Goal: Task Accomplishment & Management: Manage account settings

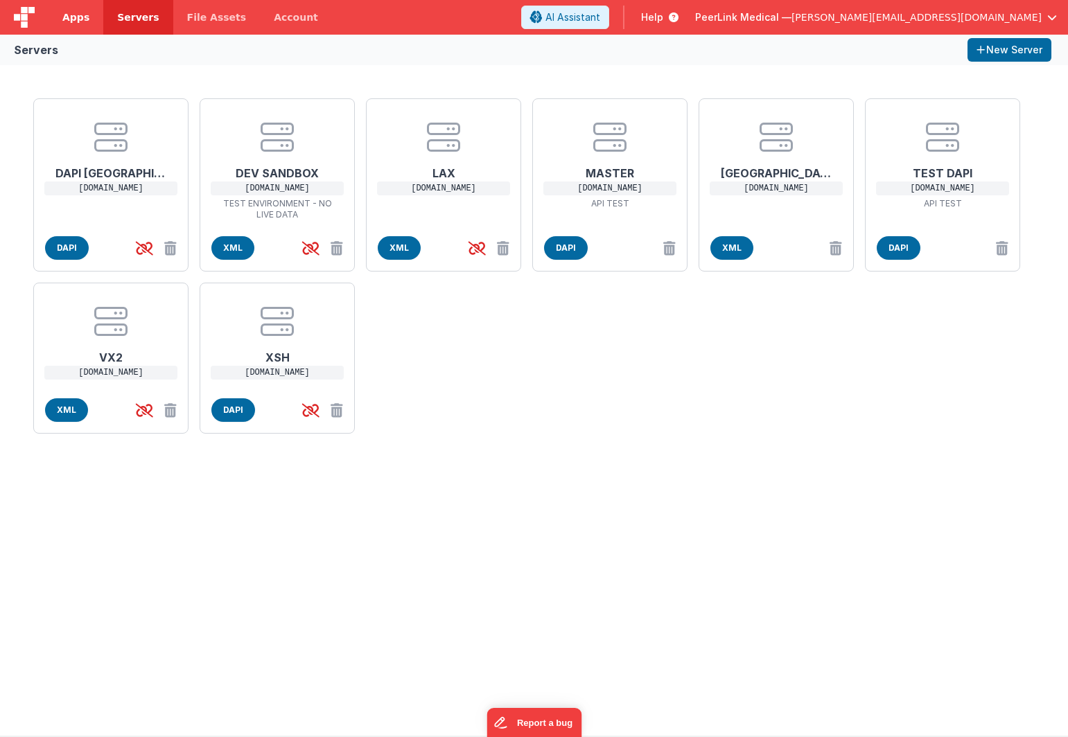
click at [69, 18] on span "Apps" at bounding box center [75, 17] width 27 height 14
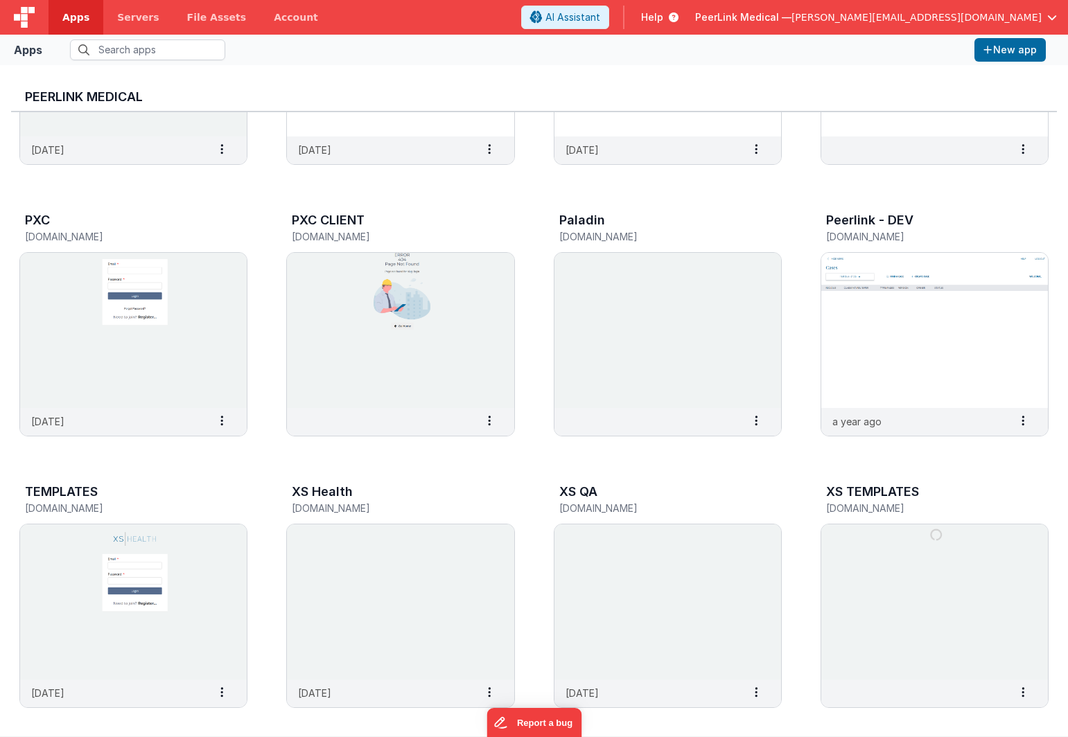
scroll to position [481, 0]
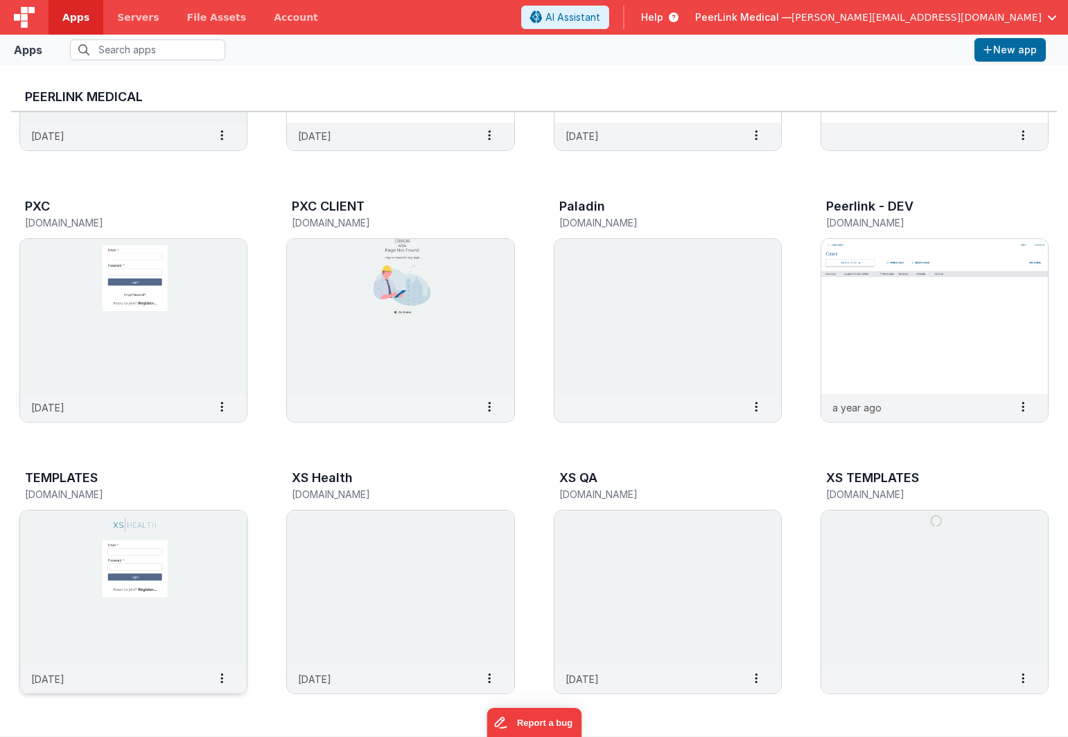
click at [72, 541] on img at bounding box center [133, 588] width 227 height 155
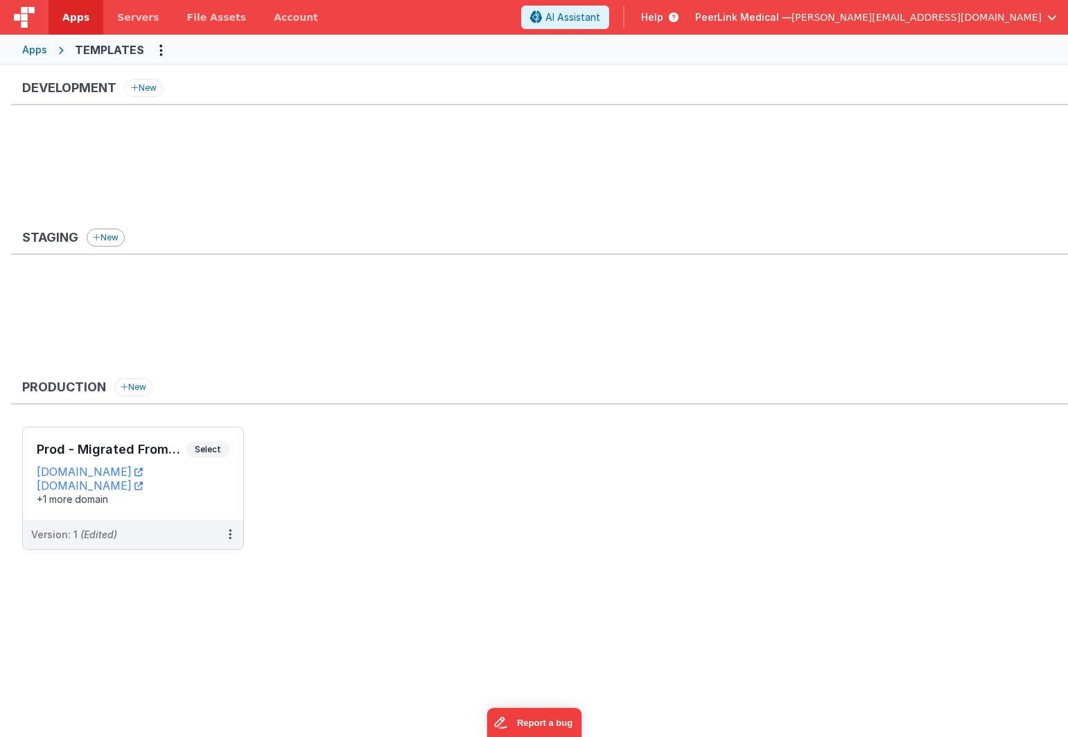
click at [111, 240] on button "New" at bounding box center [106, 238] width 38 height 18
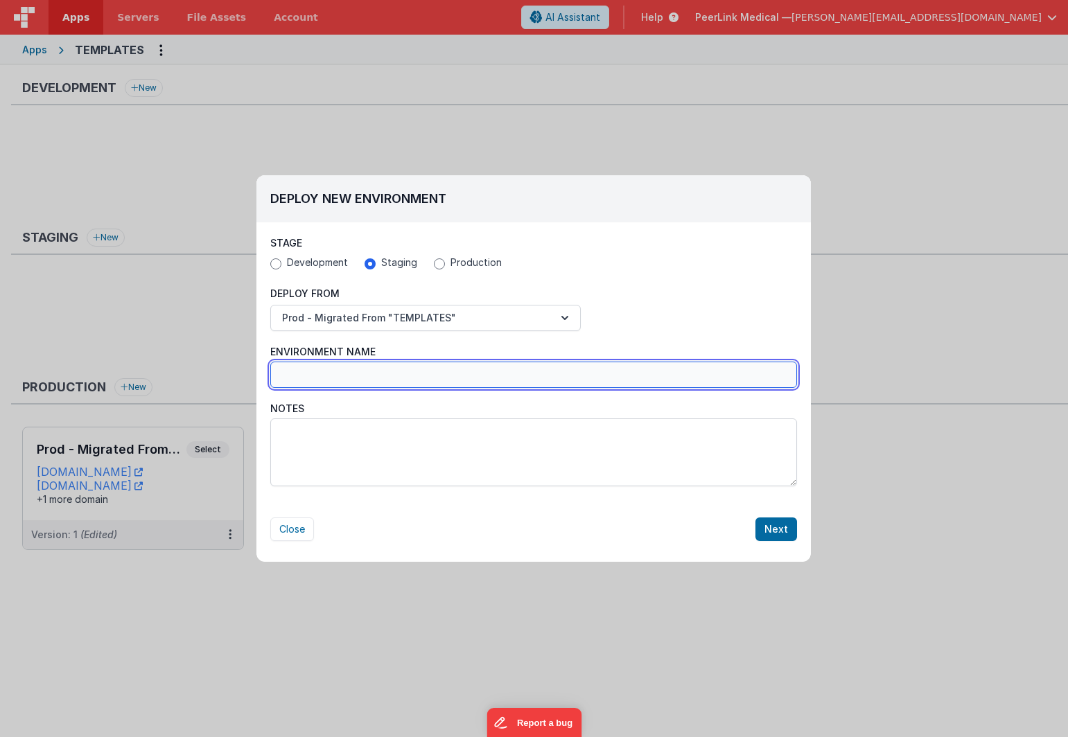
click at [308, 375] on input "Environment Name" at bounding box center [533, 375] width 527 height 26
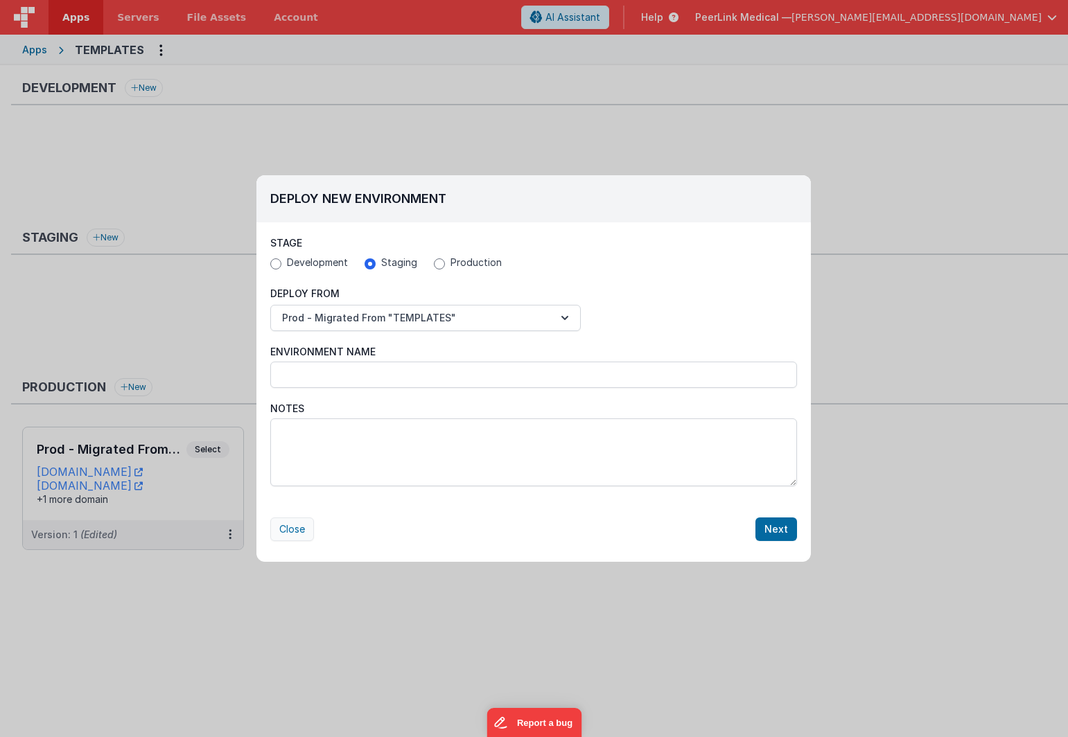
click at [297, 526] on button "Close" at bounding box center [292, 530] width 44 height 24
radio input "false"
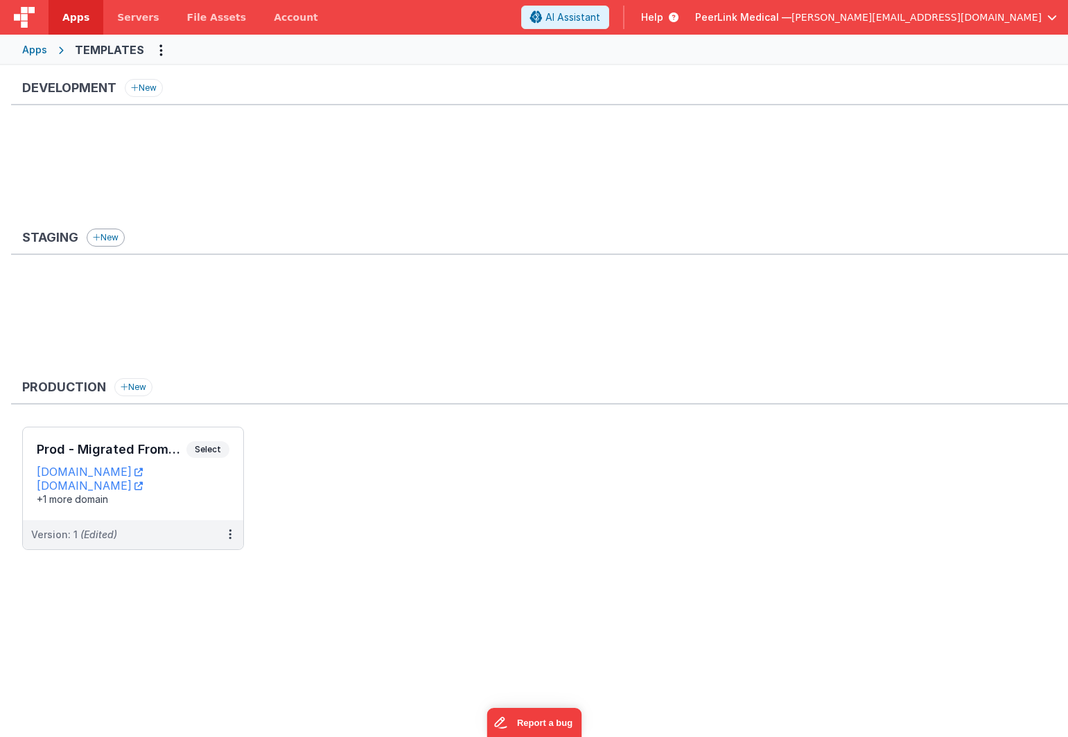
click at [116, 240] on button "New" at bounding box center [106, 238] width 38 height 18
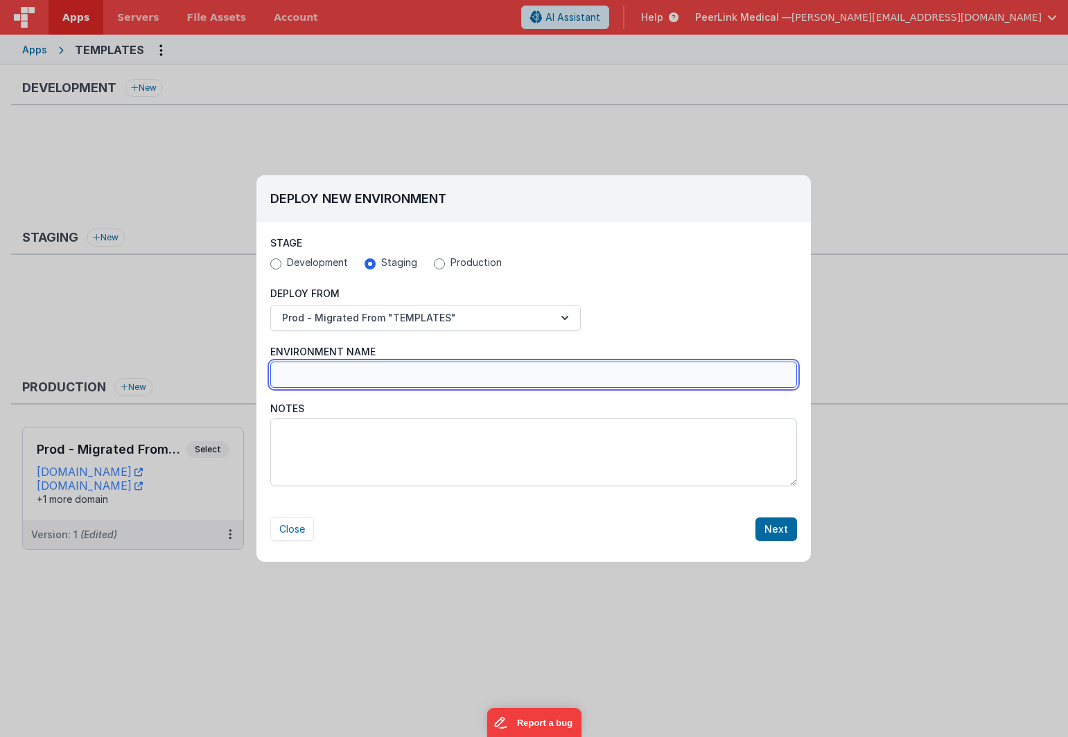
click at [346, 377] on input "Environment Name" at bounding box center [533, 375] width 527 height 26
type input "Test TEMPATES"
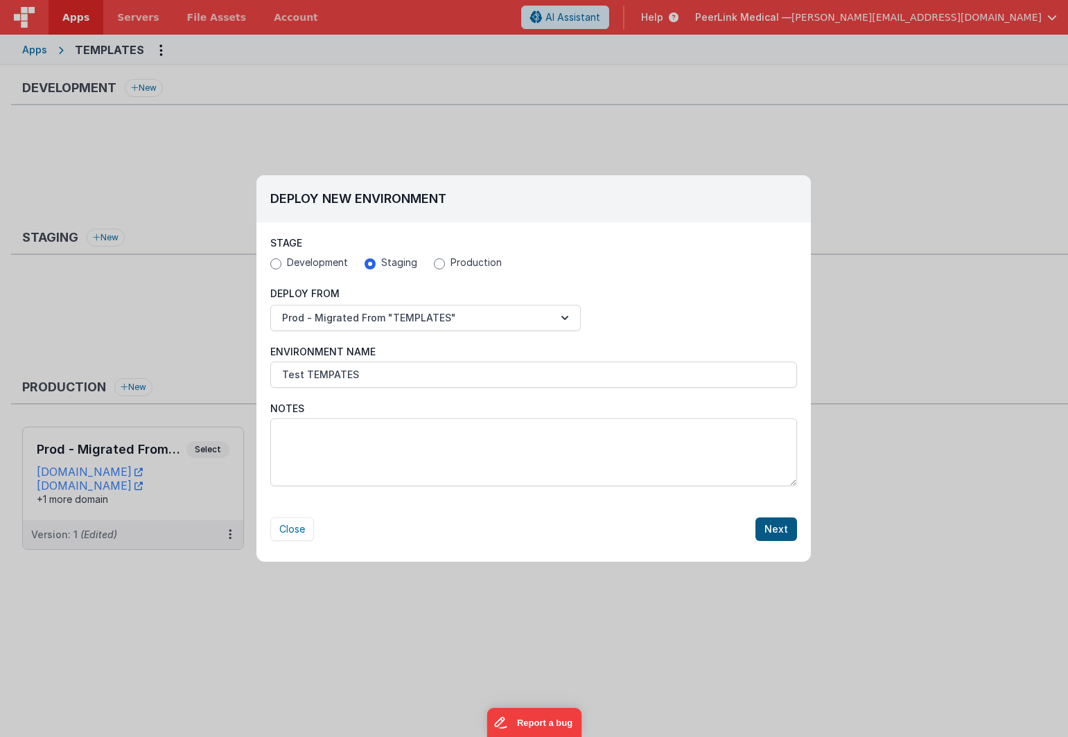
click at [784, 532] on button "Next" at bounding box center [776, 530] width 42 height 24
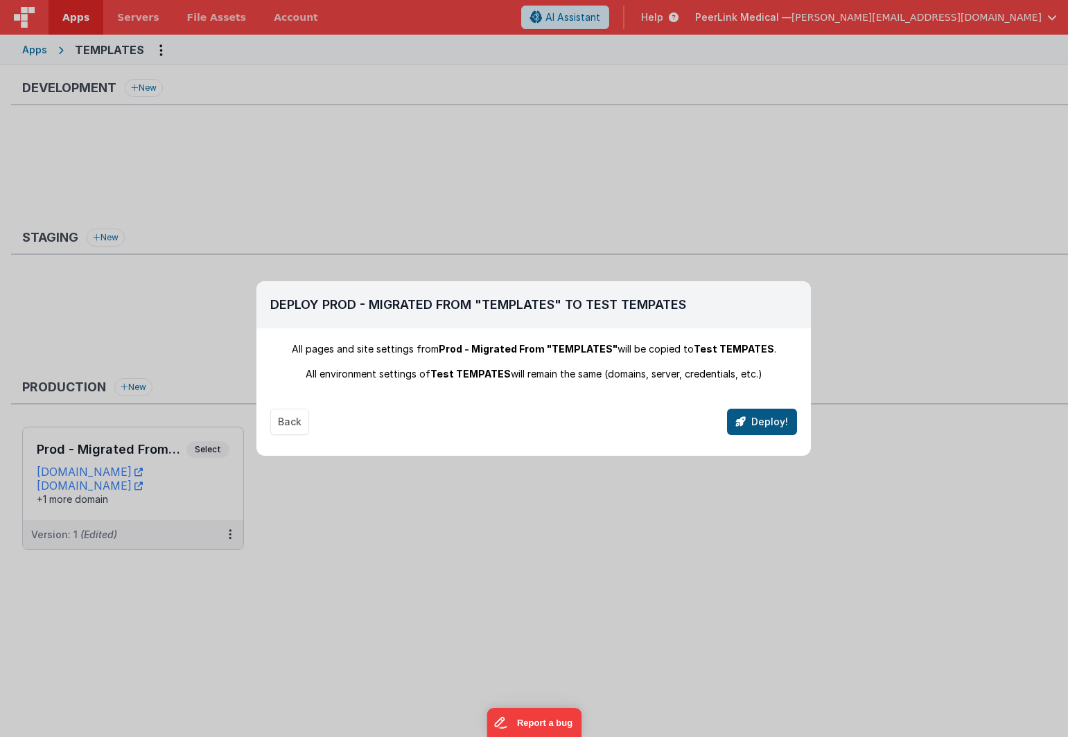
click at [773, 424] on button "Deploy!" at bounding box center [762, 422] width 70 height 26
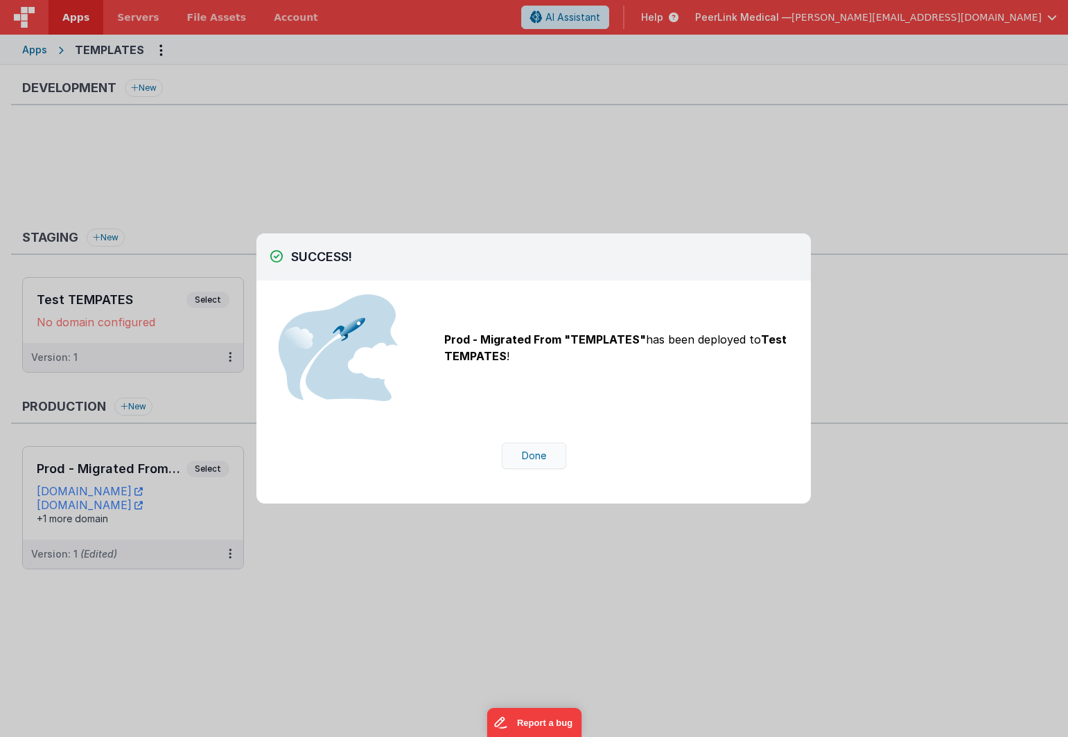
click at [539, 459] on button "Done" at bounding box center [534, 456] width 64 height 26
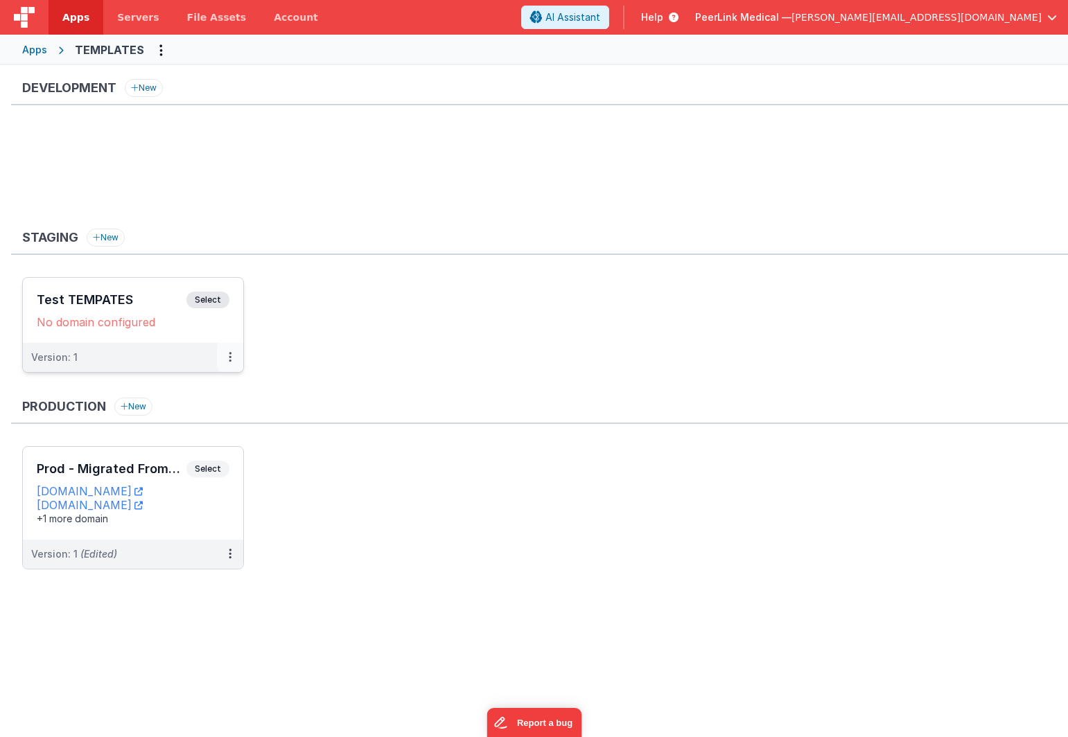
click at [237, 360] on button at bounding box center [230, 357] width 26 height 29
click at [172, 391] on link "Edit" at bounding box center [182, 388] width 122 height 25
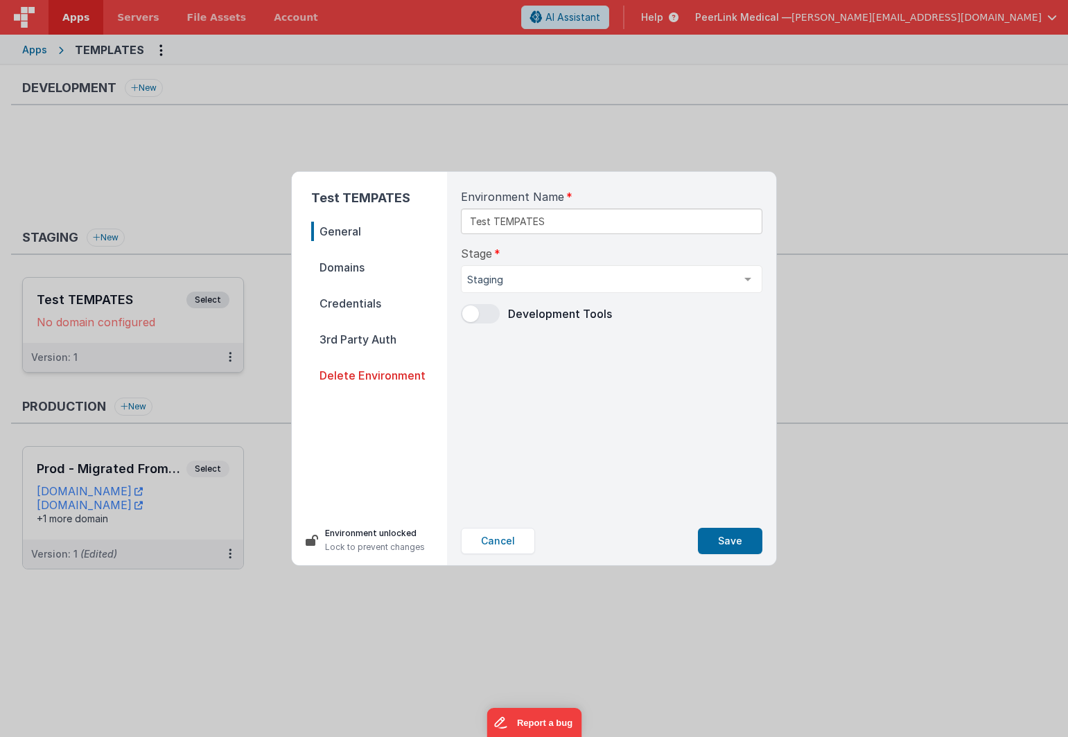
click at [320, 261] on span "Domains" at bounding box center [379, 267] width 136 height 19
select select "fmbetterforms.com"
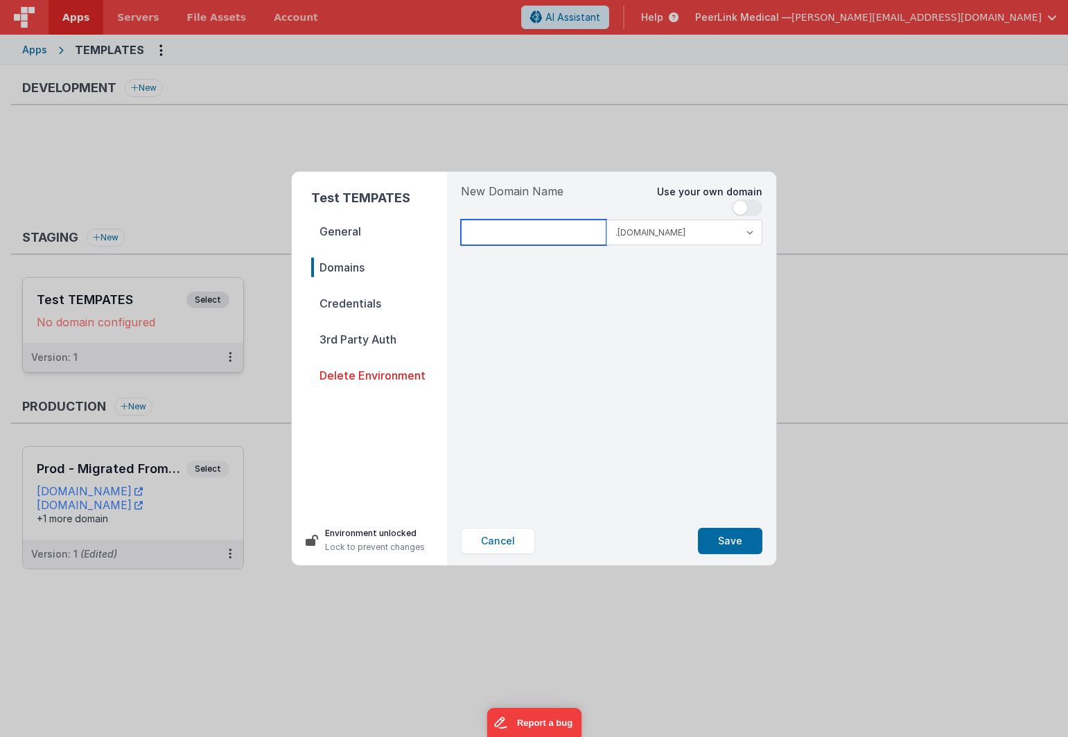
click at [549, 236] on input at bounding box center [534, 233] width 146 height 26
type input "templatestest"
click at [746, 205] on span at bounding box center [740, 208] width 14 height 14
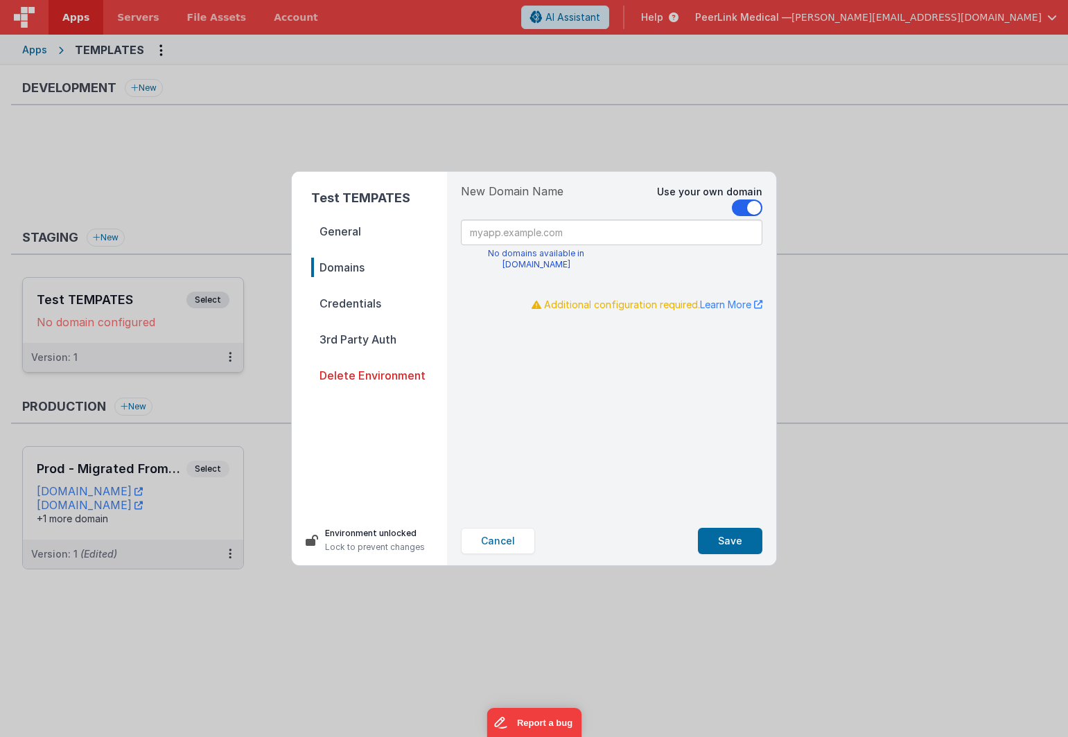
click at [749, 208] on span at bounding box center [754, 208] width 14 height 14
click at [729, 547] on button "Save" at bounding box center [730, 541] width 64 height 26
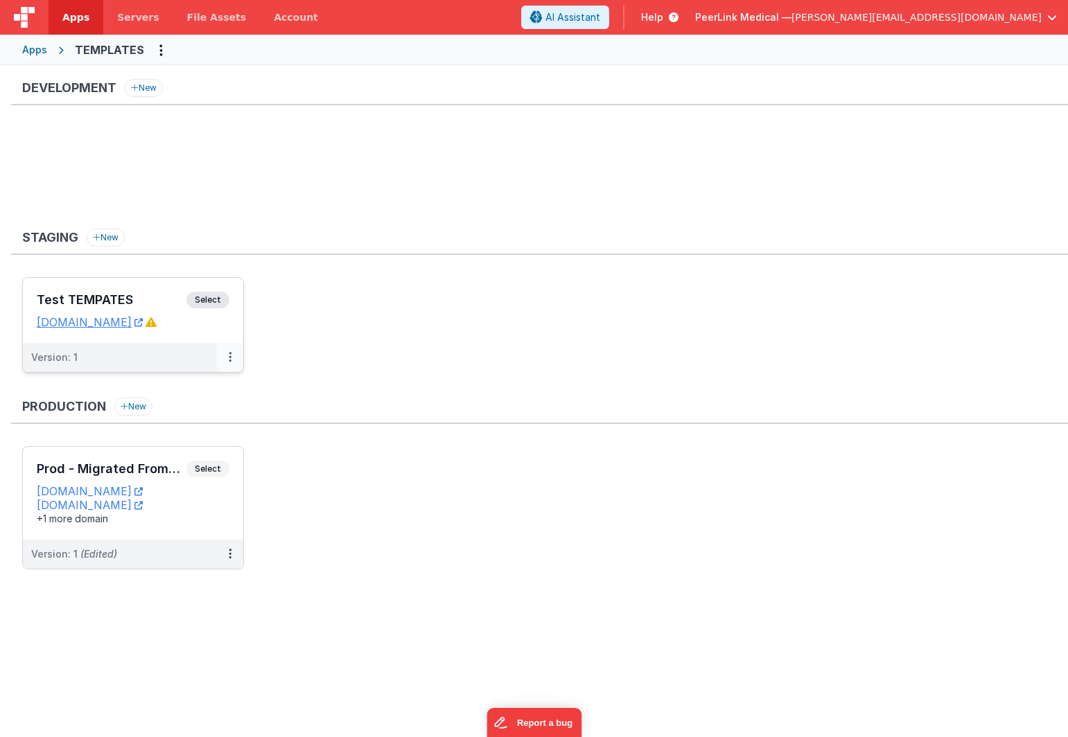
click at [234, 360] on button at bounding box center [230, 357] width 26 height 29
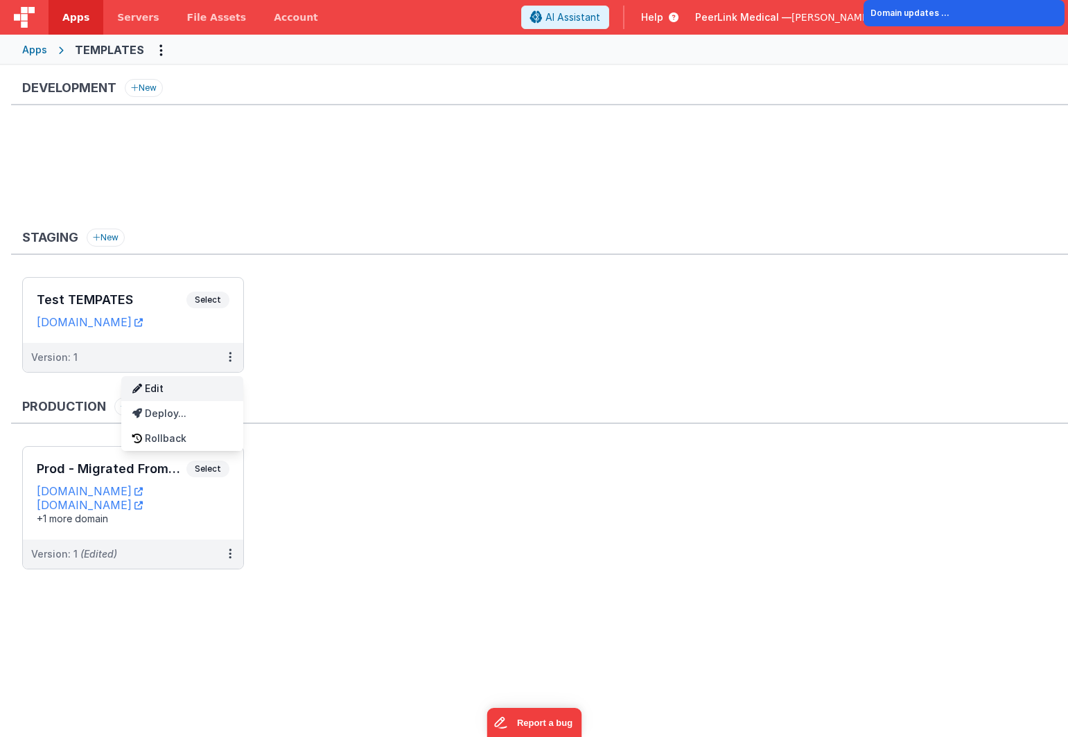
click at [214, 387] on link "Edit" at bounding box center [182, 388] width 122 height 25
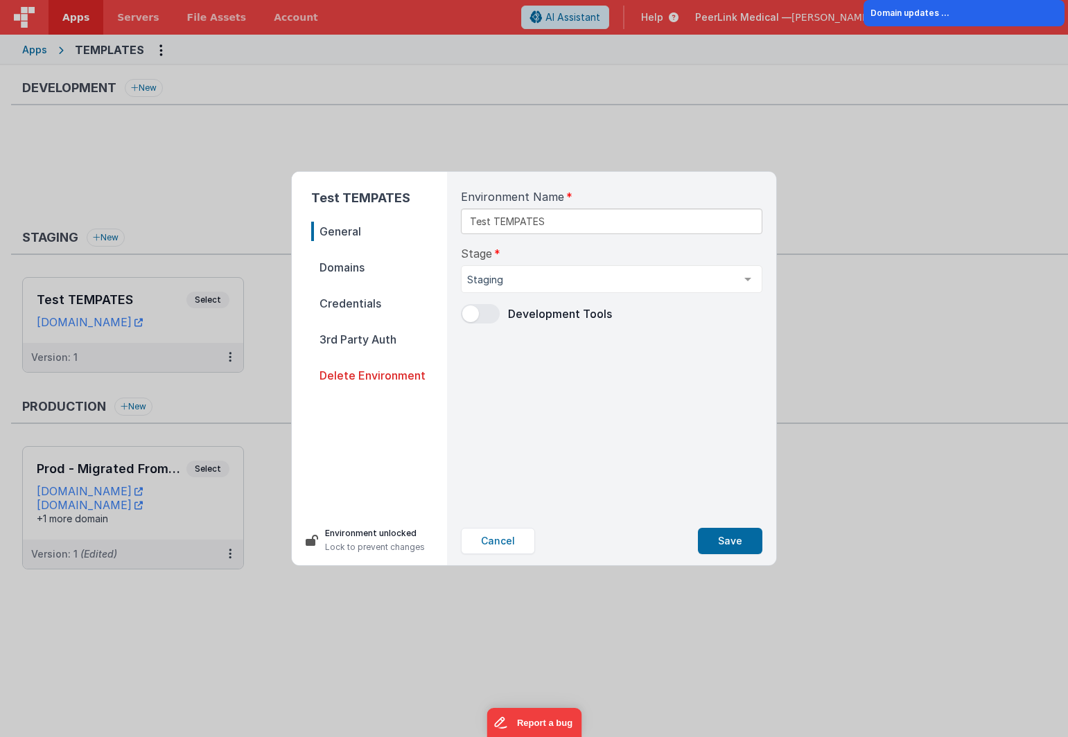
click at [351, 261] on span "Domains" at bounding box center [379, 267] width 136 height 19
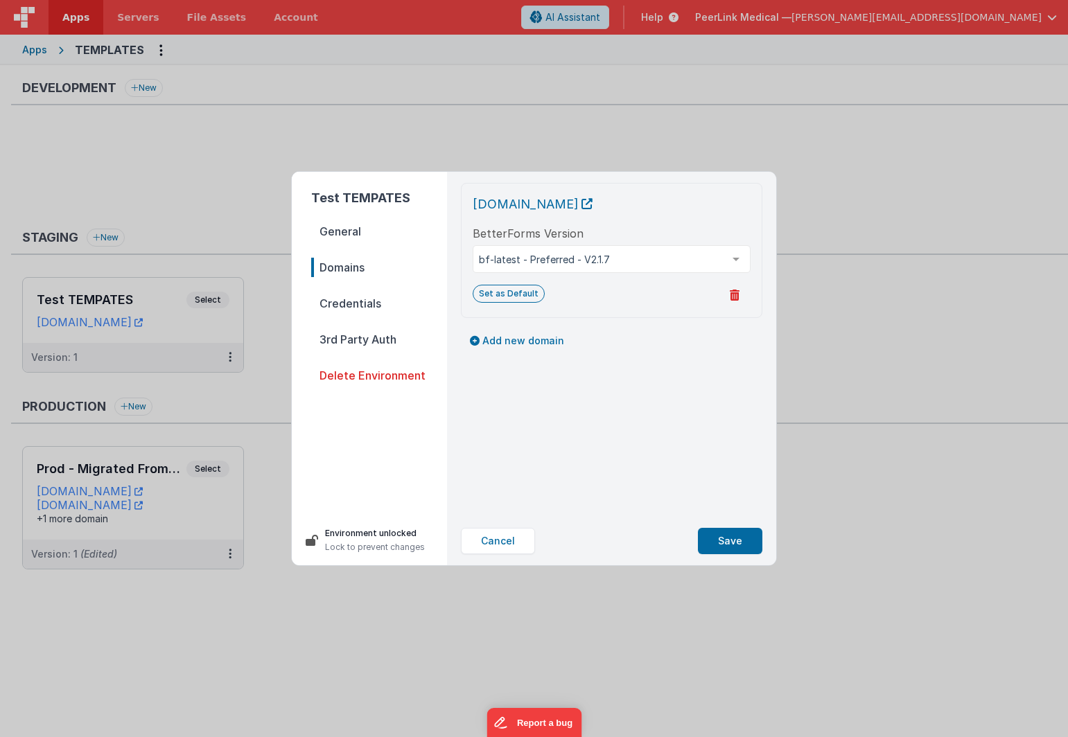
click at [356, 308] on span "Credentials" at bounding box center [379, 303] width 136 height 19
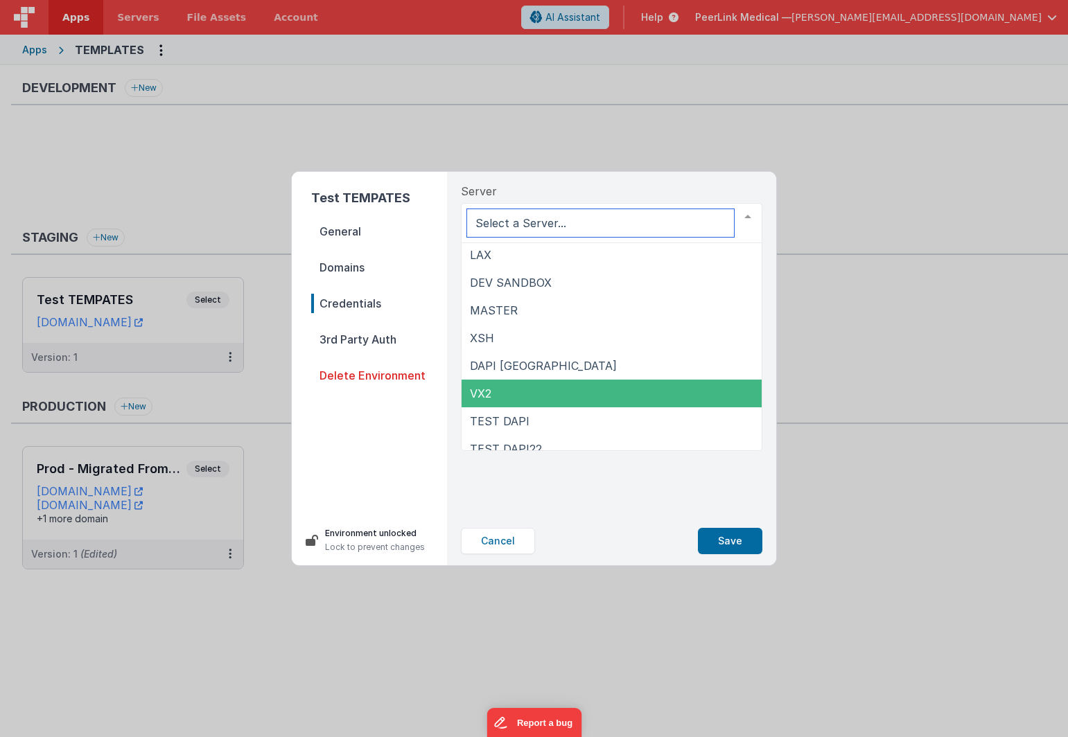
scroll to position [42, 0]
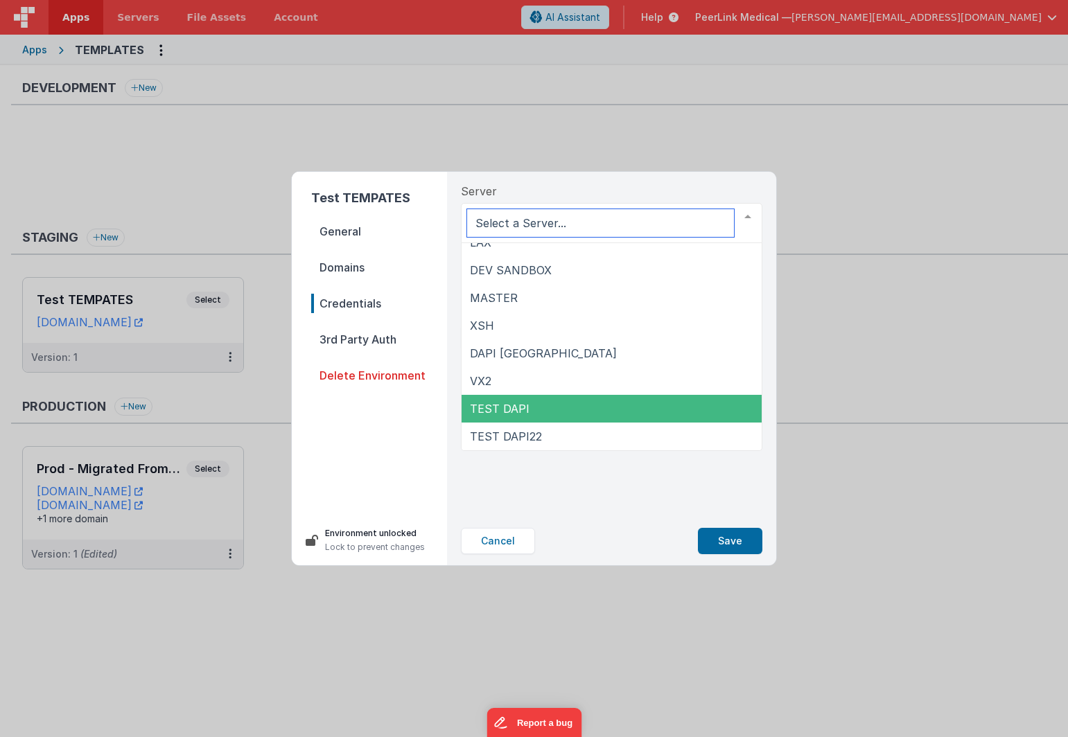
click at [542, 401] on span "TEST DAPI" at bounding box center [612, 409] width 300 height 28
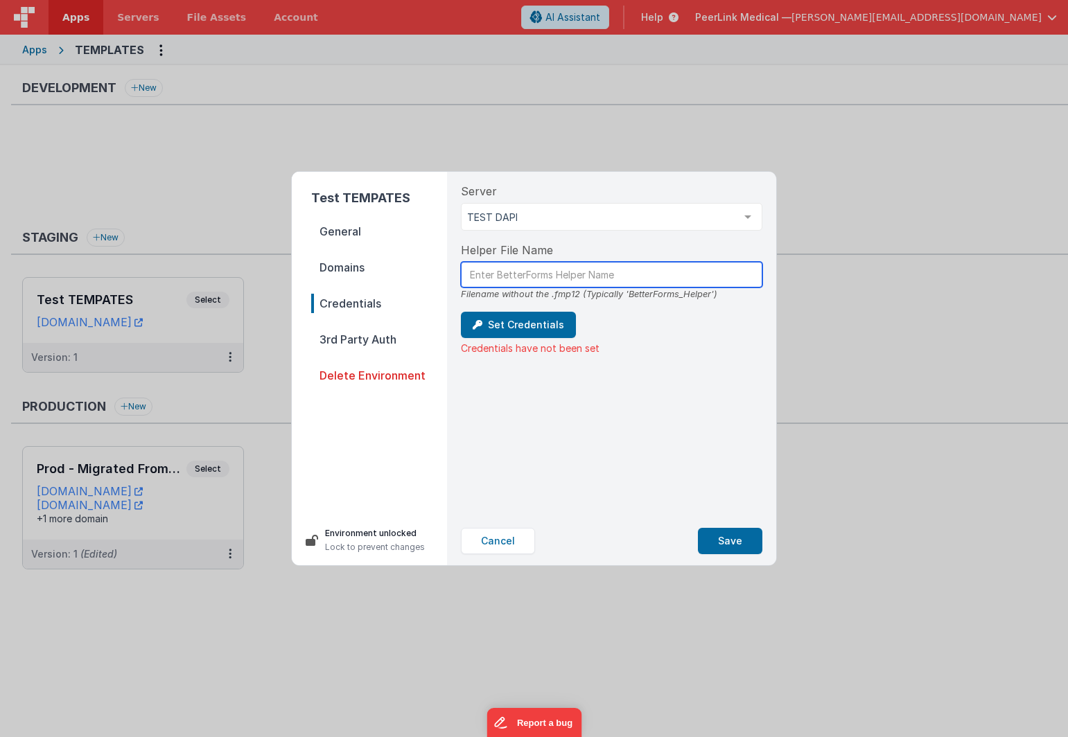
click at [544, 277] on input "text" at bounding box center [611, 275] width 301 height 26
paste input "BetterForms_Helper"
type input "BetterForms_Helper"
click at [557, 427] on div "Server TEST DAPI NYC LAX DEV SANDBOX MASTER XSH DAPI NYC VX2 TEST DAPI TEST DAP…" at bounding box center [612, 344] width 324 height 345
click at [525, 329] on button "Set Credentials" at bounding box center [518, 325] width 115 height 26
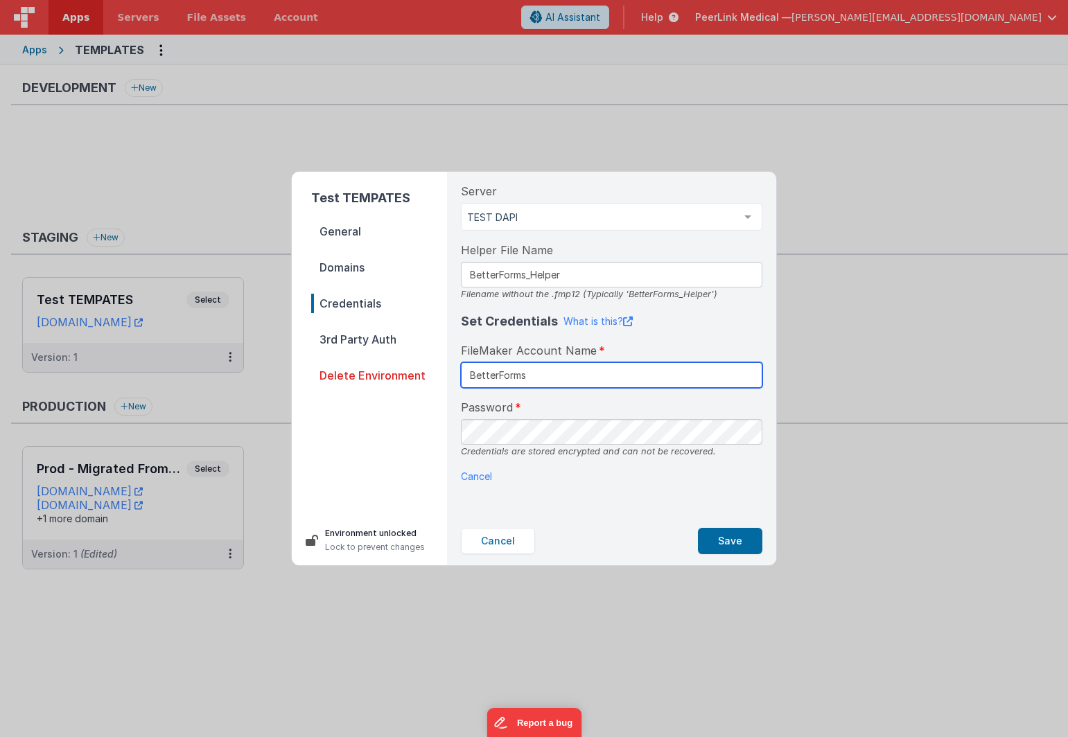
type input "BetterForms"
click at [735, 545] on button "Save" at bounding box center [730, 541] width 64 height 26
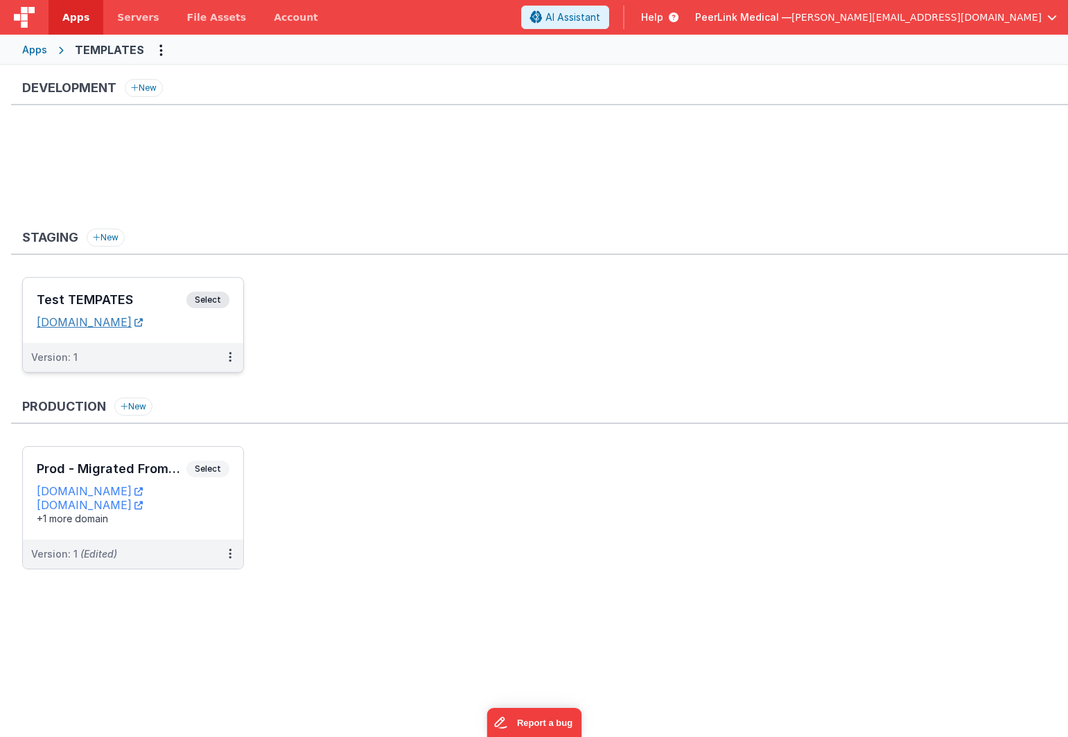
click at [143, 324] on link "templatestest.fmbetterforms.com" at bounding box center [90, 322] width 106 height 14
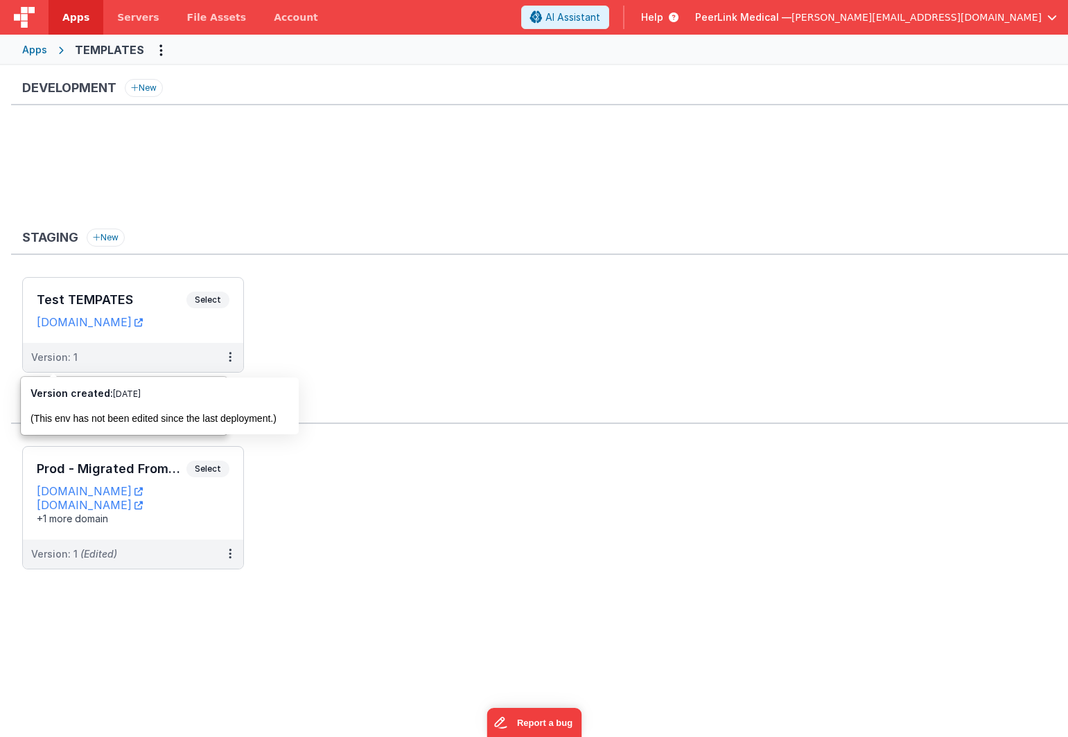
click at [30, 53] on div "Apps" at bounding box center [34, 50] width 25 height 14
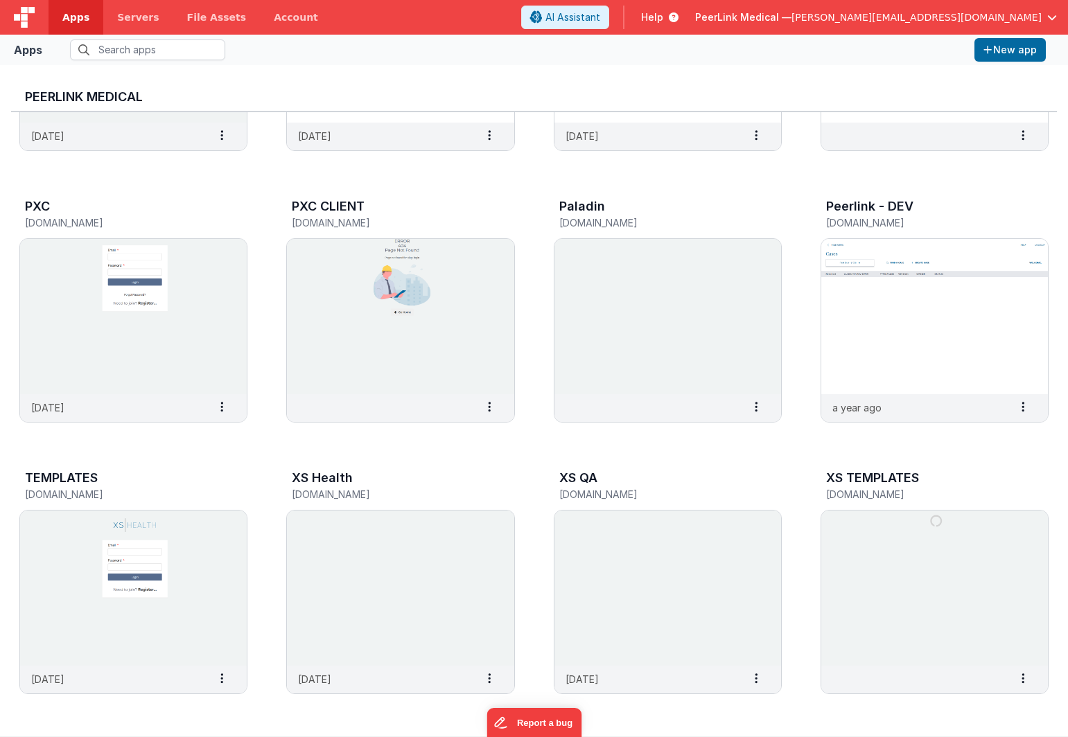
scroll to position [11, 0]
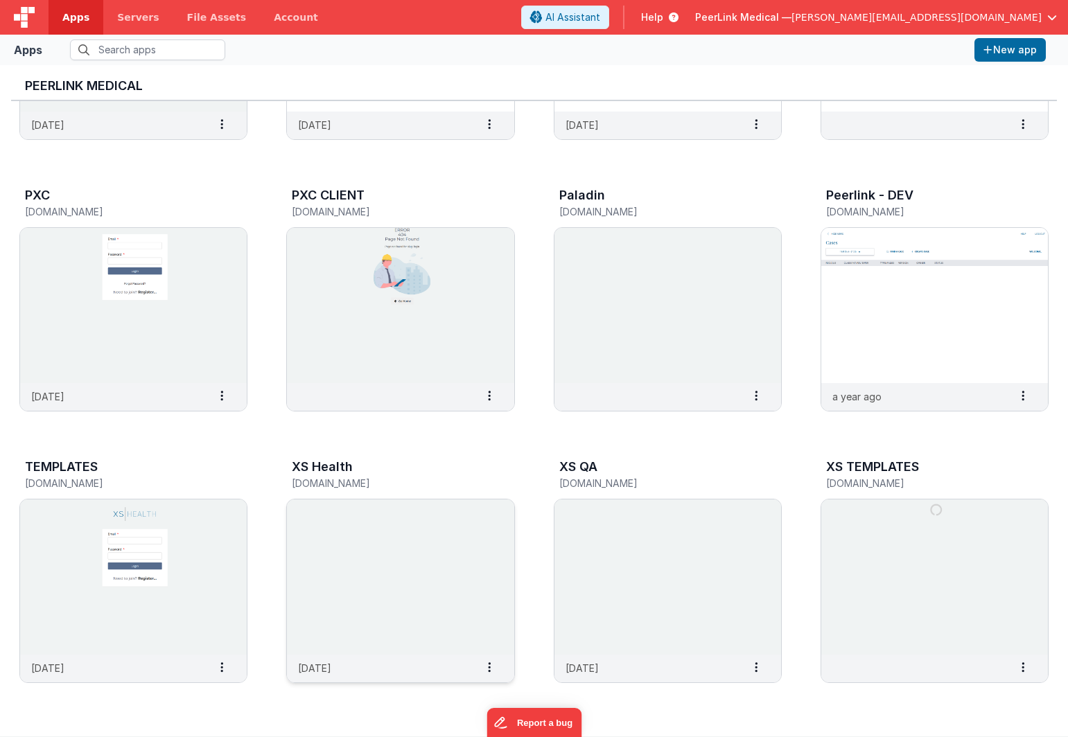
click at [326, 543] on img at bounding box center [400, 577] width 227 height 155
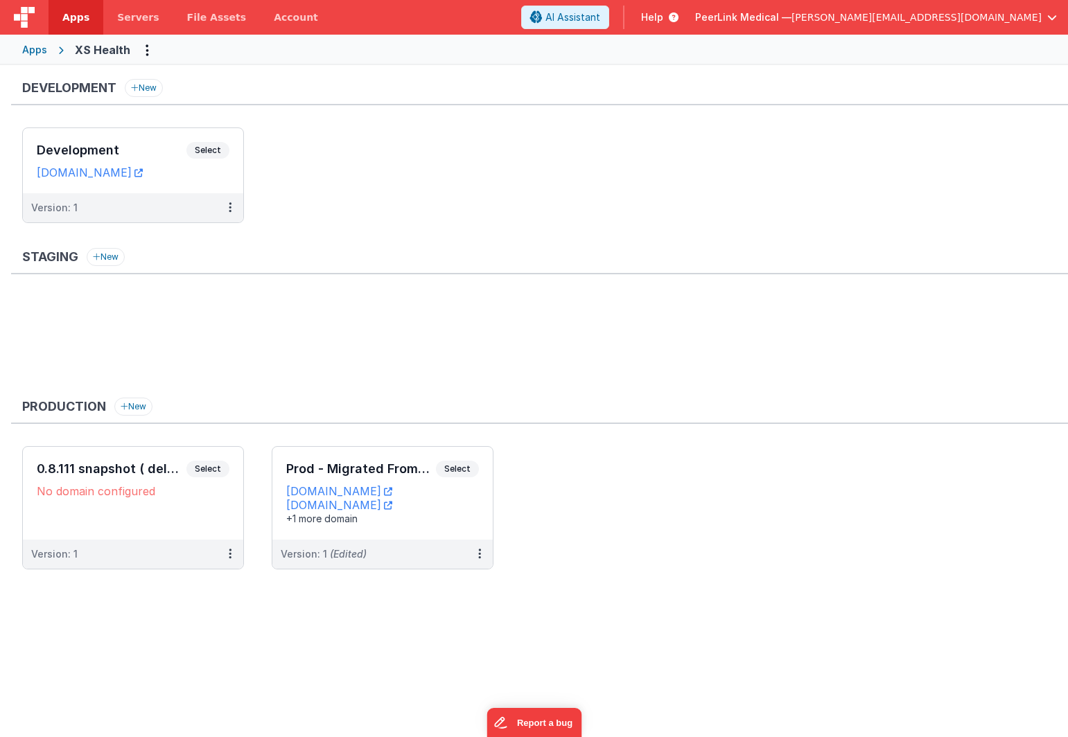
click at [35, 53] on div "Apps" at bounding box center [34, 50] width 25 height 14
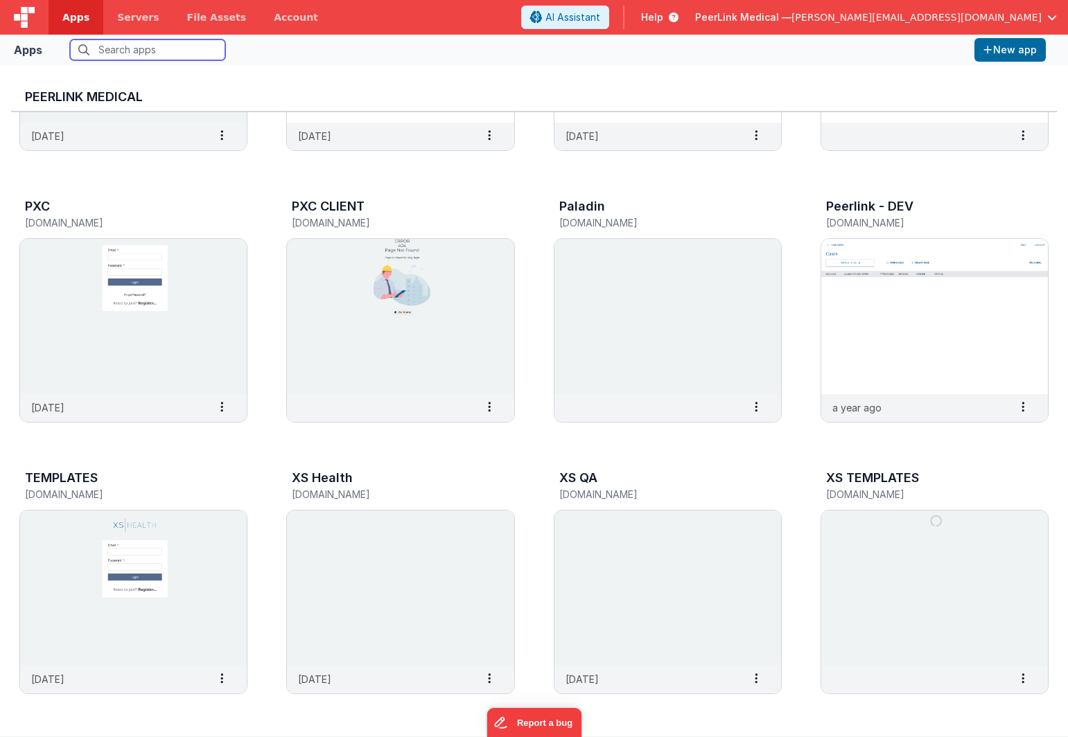
scroll to position [11, 0]
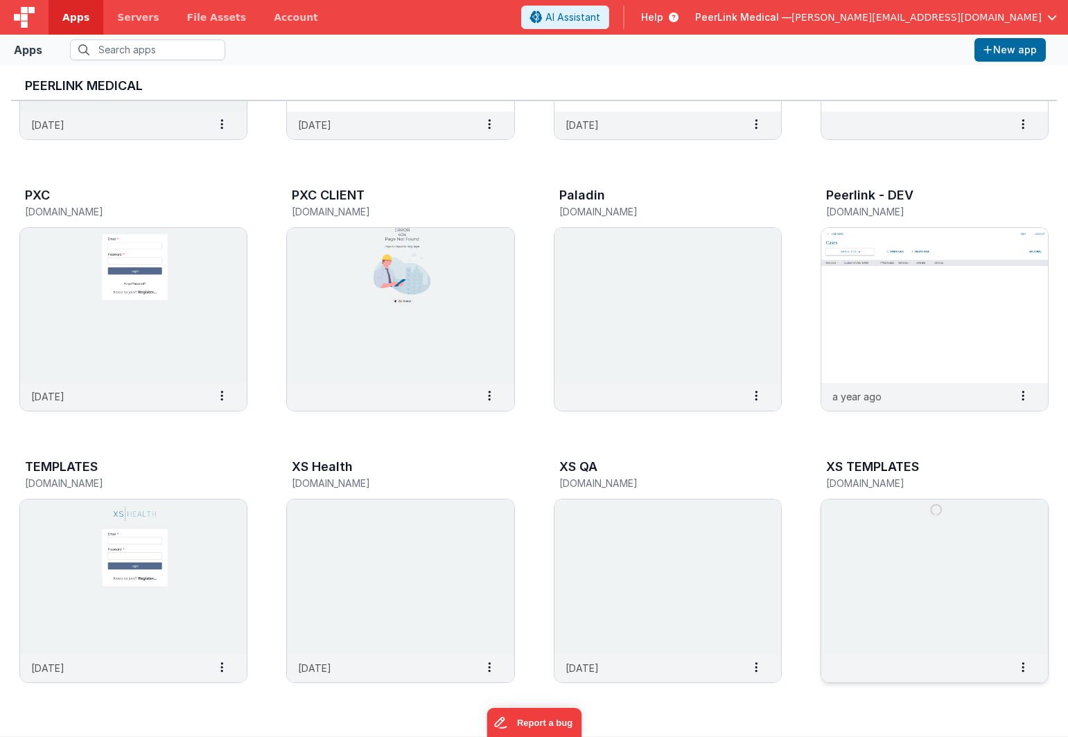
click at [850, 519] on img at bounding box center [934, 577] width 227 height 155
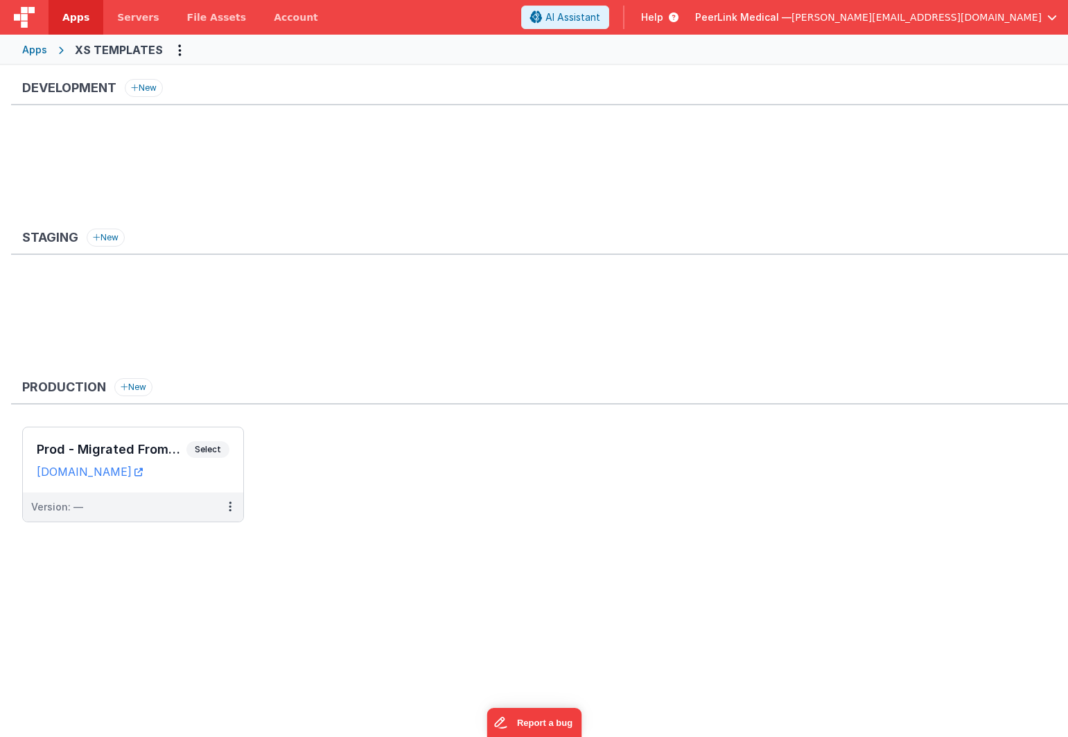
click at [42, 53] on div "Apps" at bounding box center [34, 50] width 25 height 14
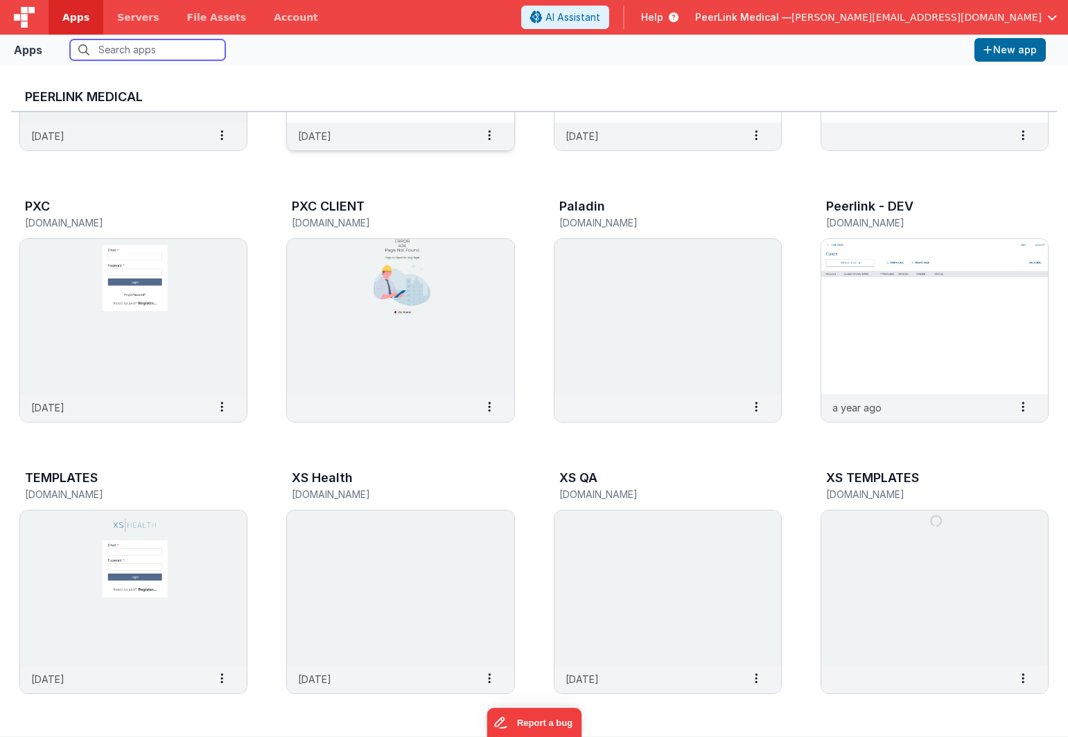
scroll to position [11, 0]
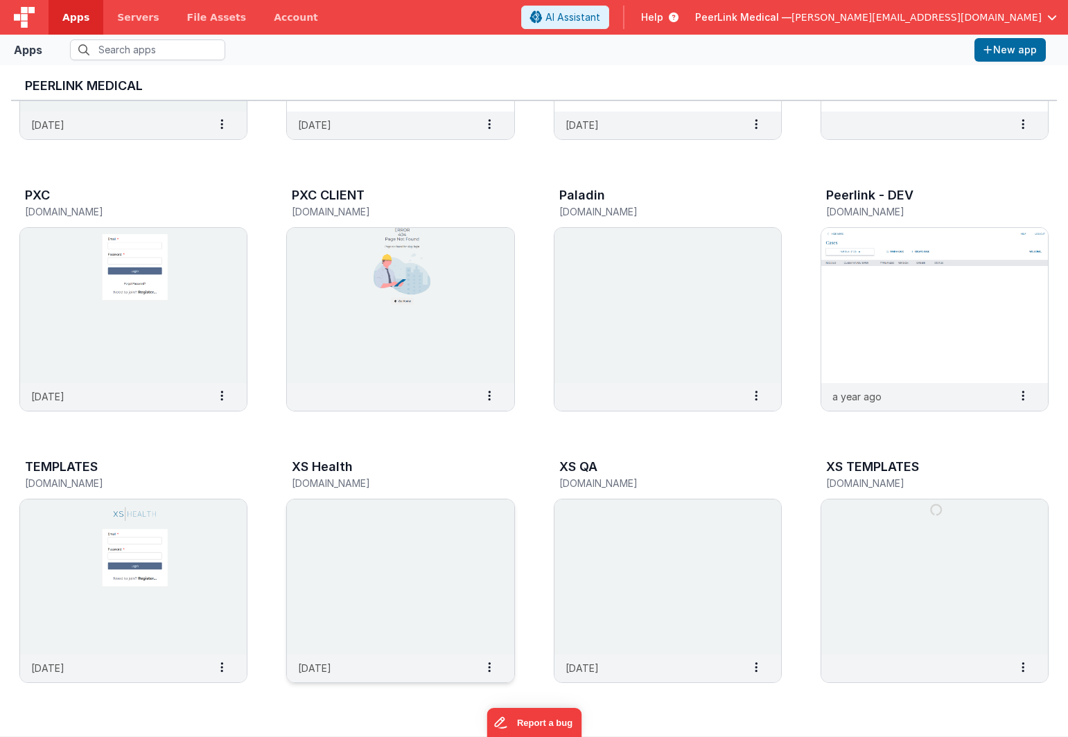
click at [329, 537] on img at bounding box center [400, 577] width 227 height 155
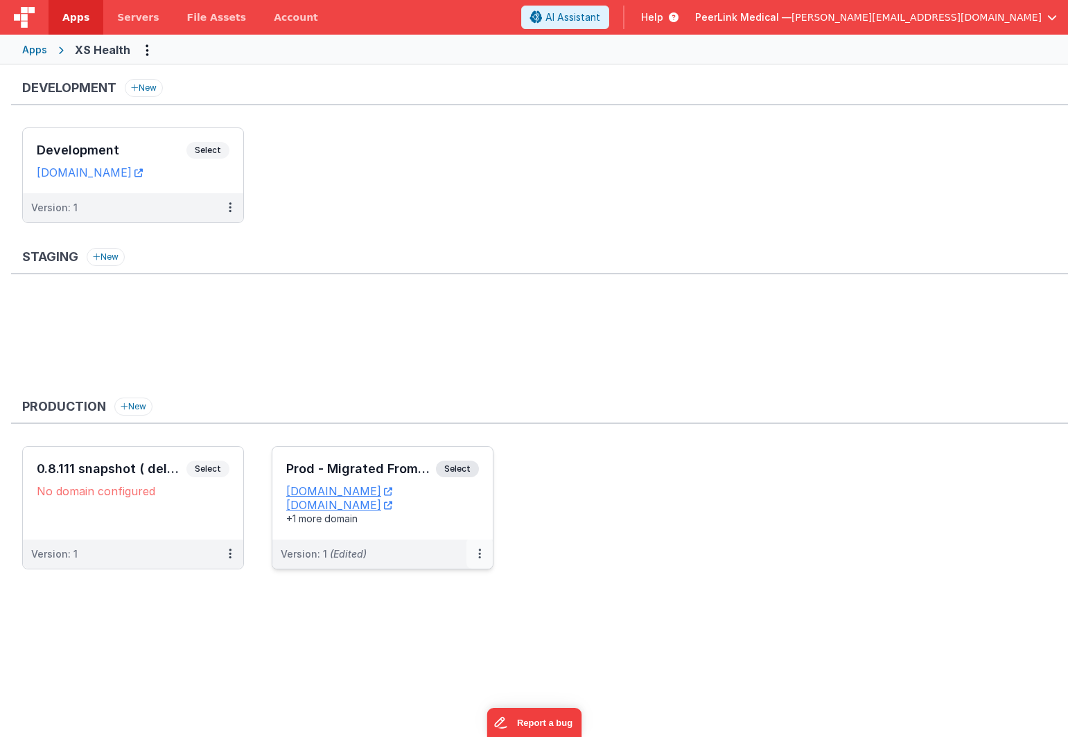
click at [479, 554] on icon at bounding box center [479, 554] width 3 height 1
click at [448, 581] on link "Edit" at bounding box center [432, 585] width 122 height 25
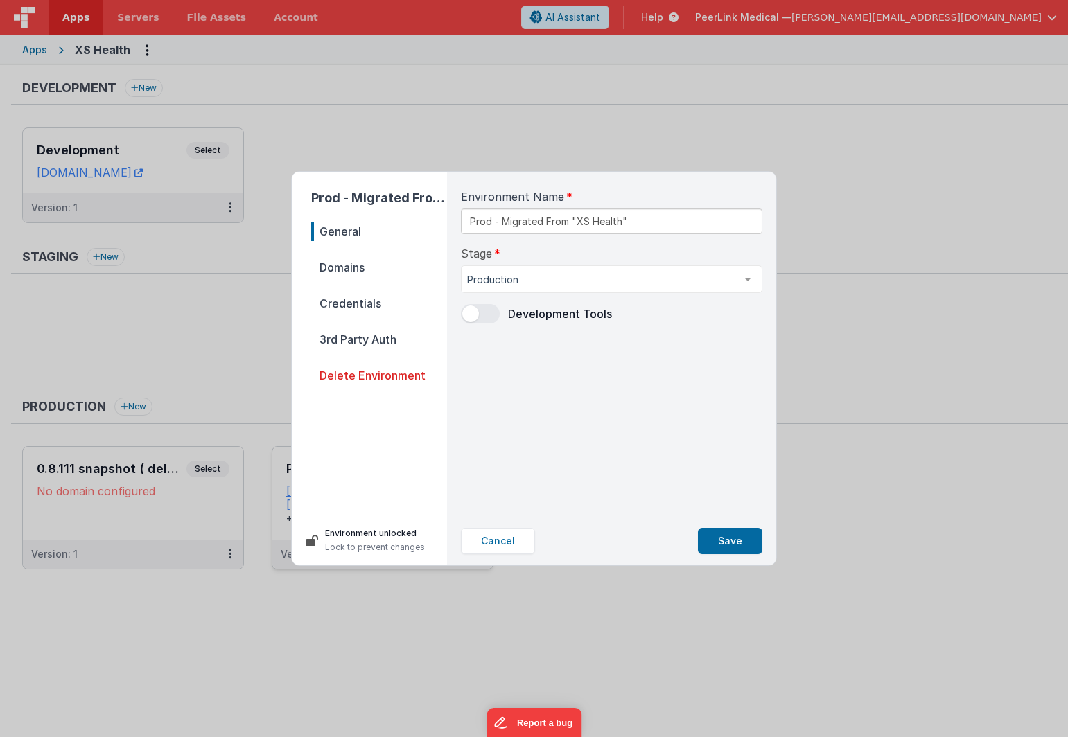
click at [340, 265] on span "Domains" at bounding box center [379, 267] width 136 height 19
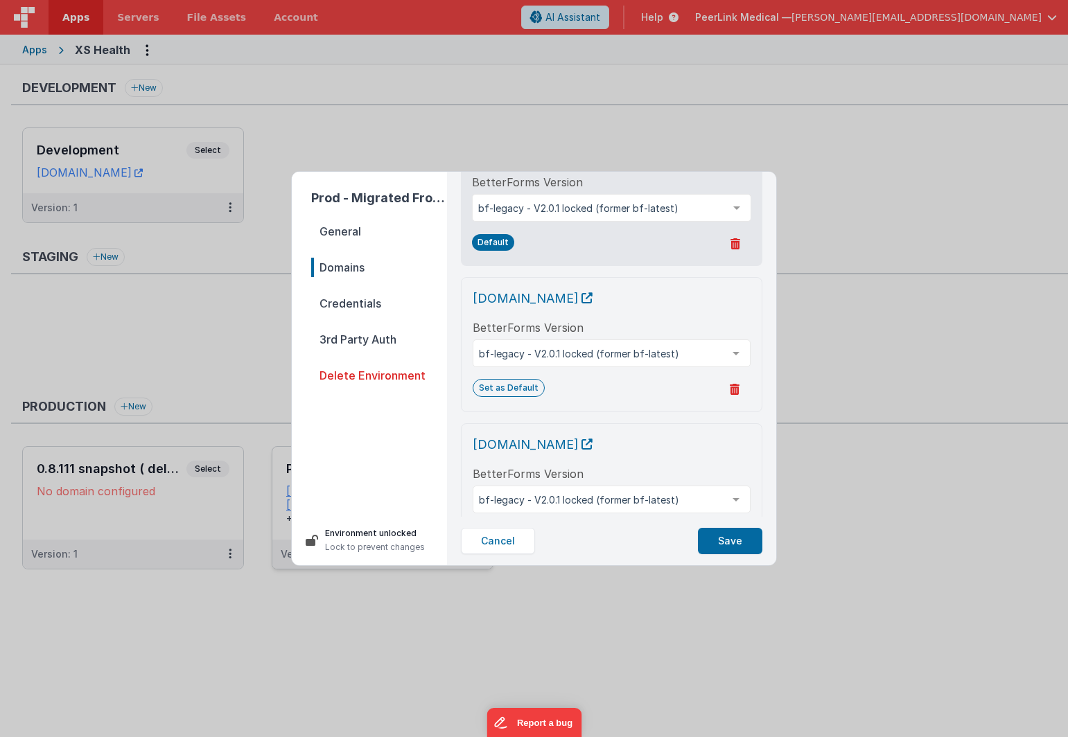
scroll to position [149, 0]
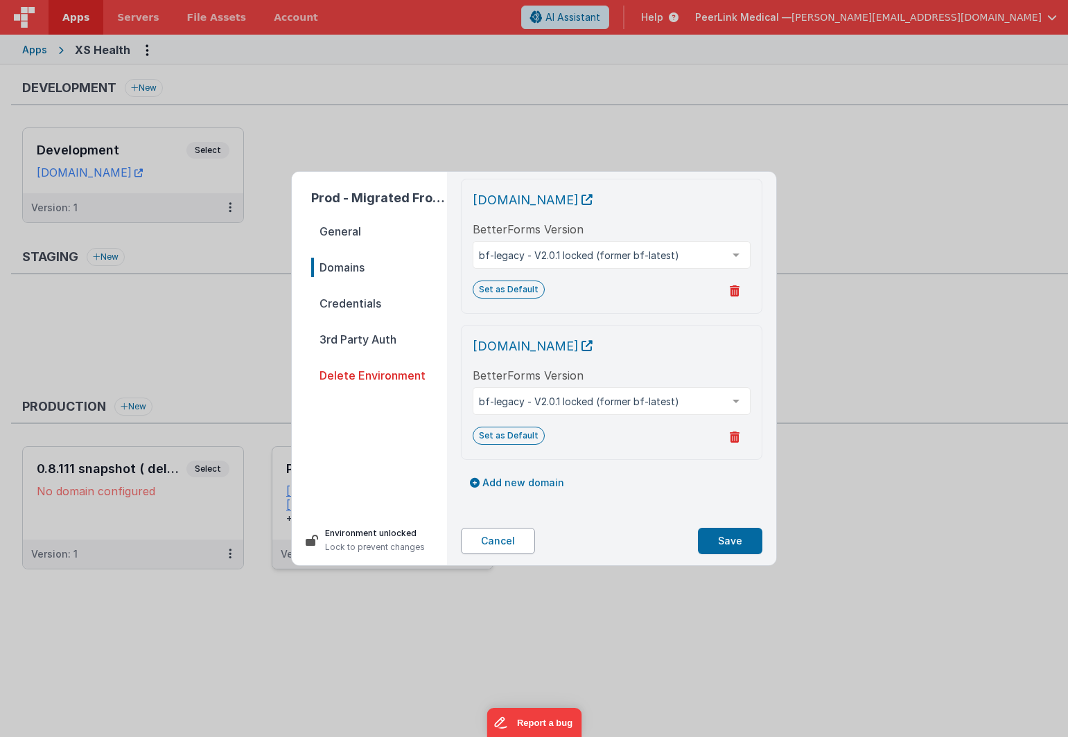
click at [500, 550] on button "Cancel" at bounding box center [498, 541] width 74 height 26
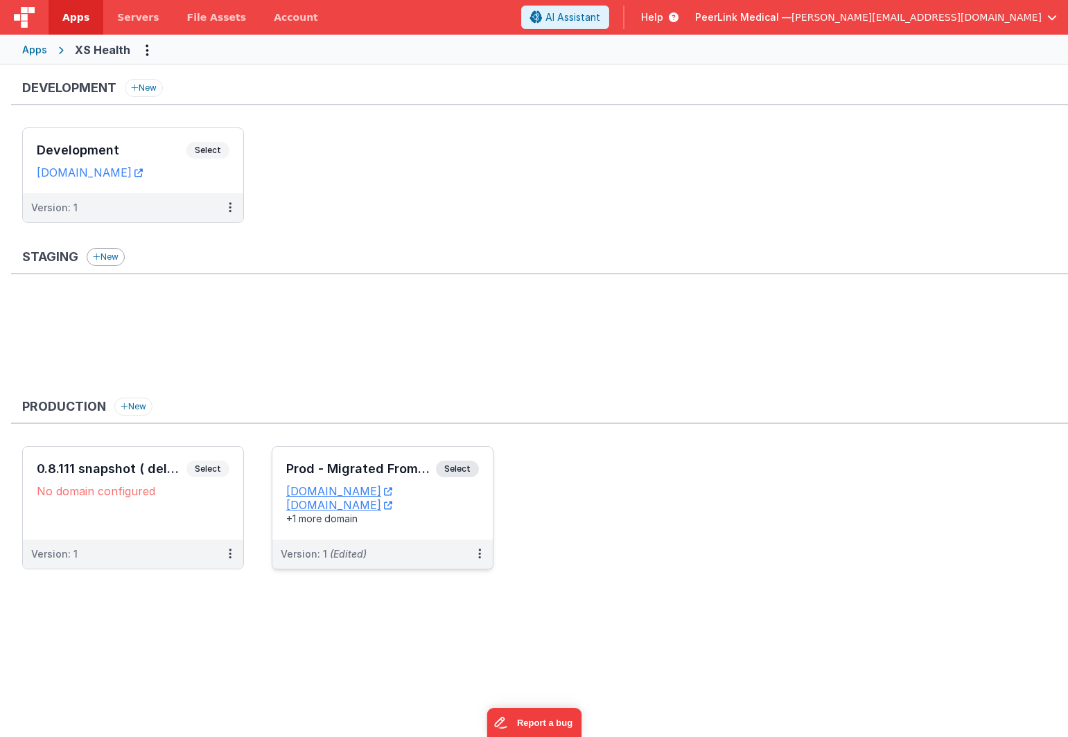
click at [105, 261] on button "New" at bounding box center [106, 257] width 38 height 18
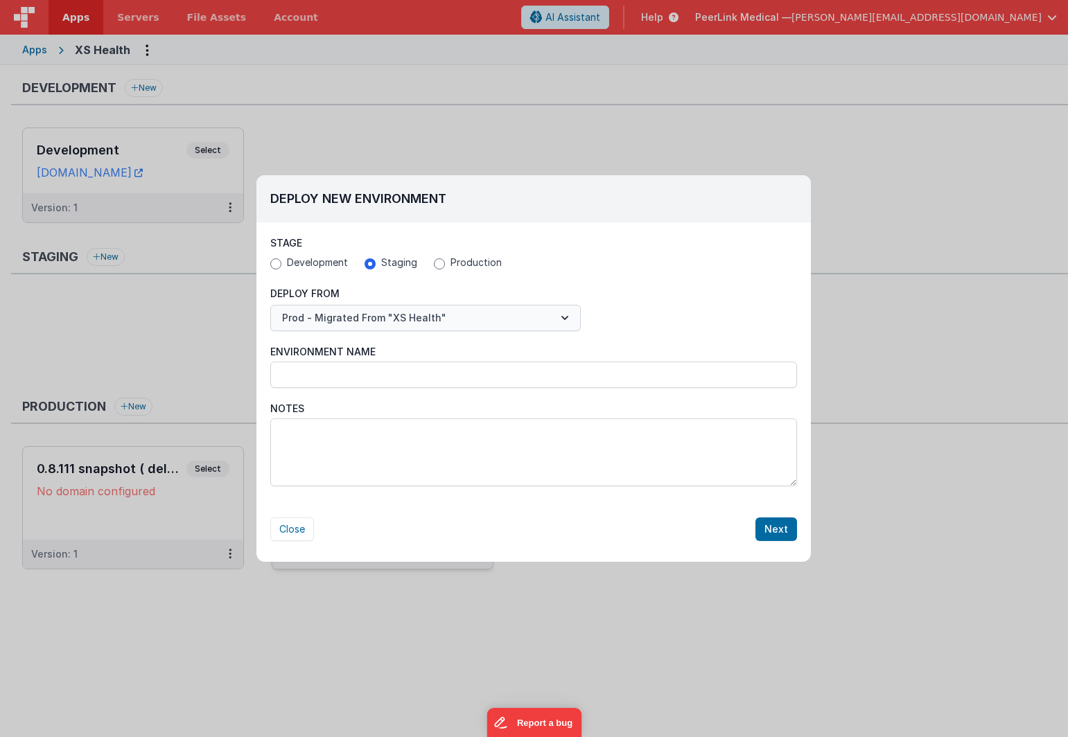
click at [446, 318] on button "Prod - Migrated From "XS Health"" at bounding box center [425, 318] width 311 height 26
click at [432, 353] on link "Prod - Migrated From "XS Health"" at bounding box center [425, 352] width 311 height 25
click at [773, 533] on button "Next" at bounding box center [776, 530] width 42 height 24
click at [774, 528] on button "Next" at bounding box center [776, 530] width 42 height 24
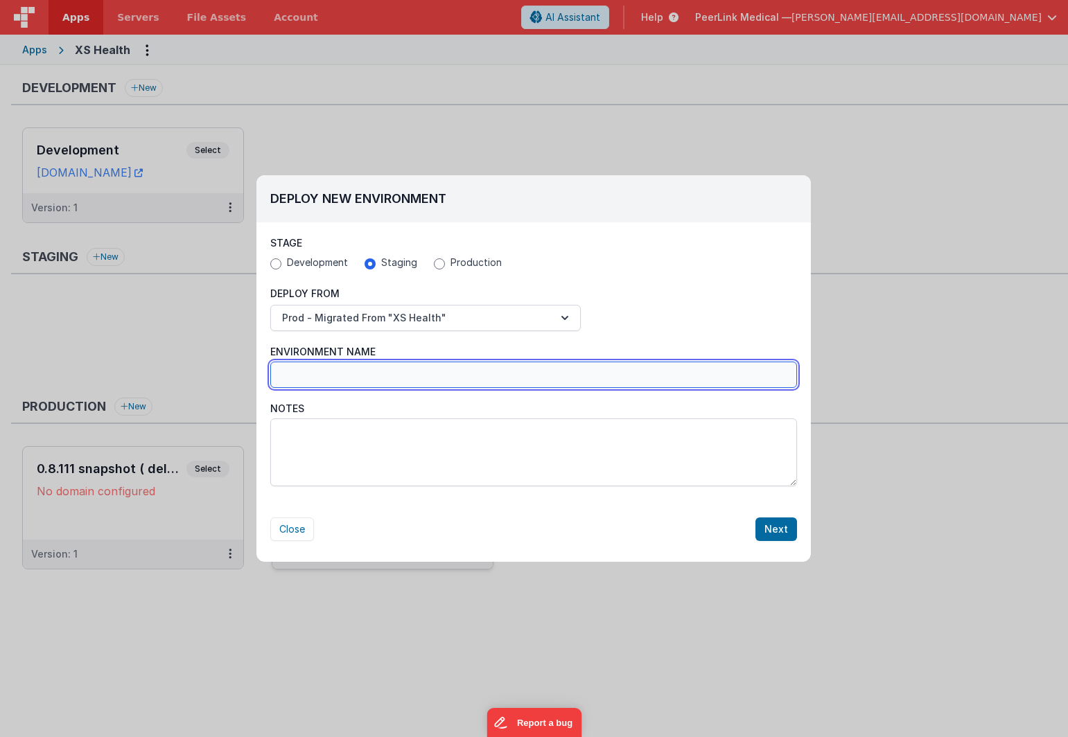
click at [342, 378] on input "Environment Name" at bounding box center [533, 375] width 527 height 26
type input "Test XS Health"
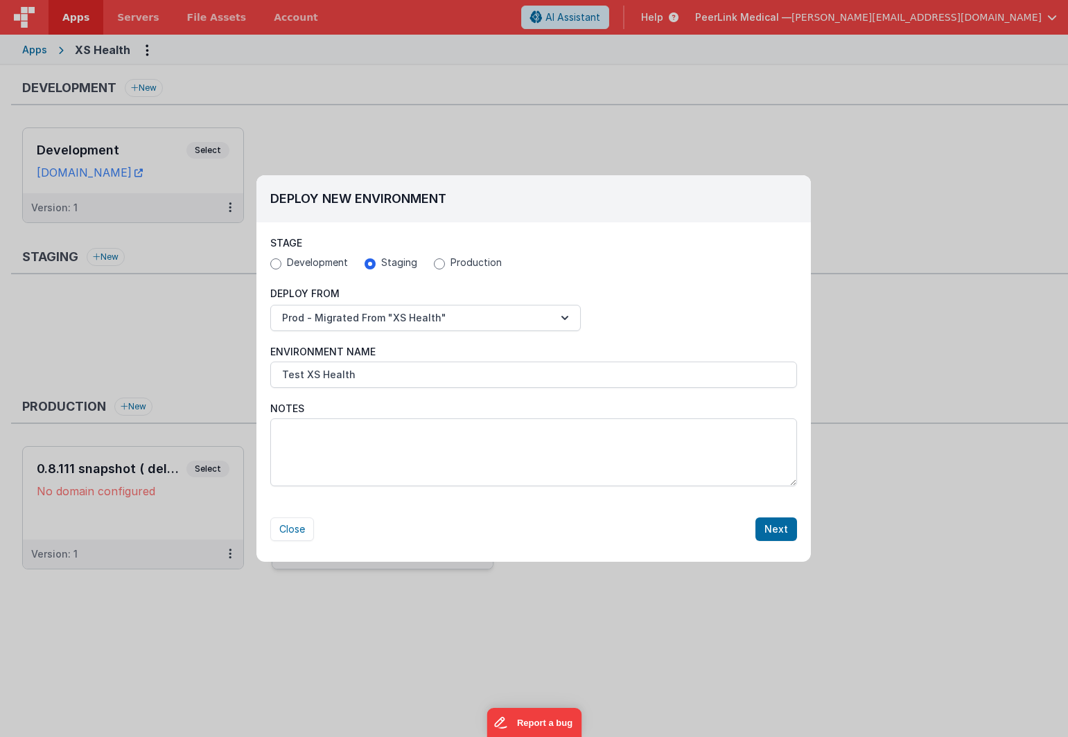
click at [801, 525] on div "Close Next" at bounding box center [533, 515] width 554 height 51
click at [779, 536] on button "Next" at bounding box center [776, 530] width 42 height 24
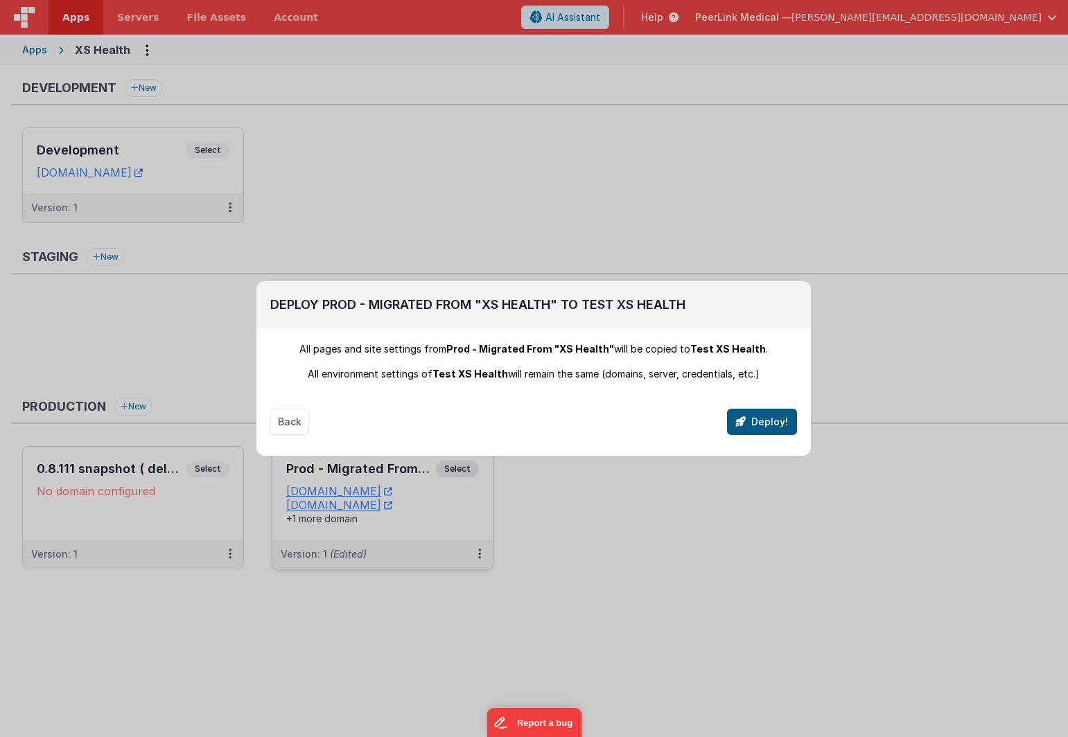
click at [764, 423] on button "Deploy!" at bounding box center [762, 422] width 70 height 26
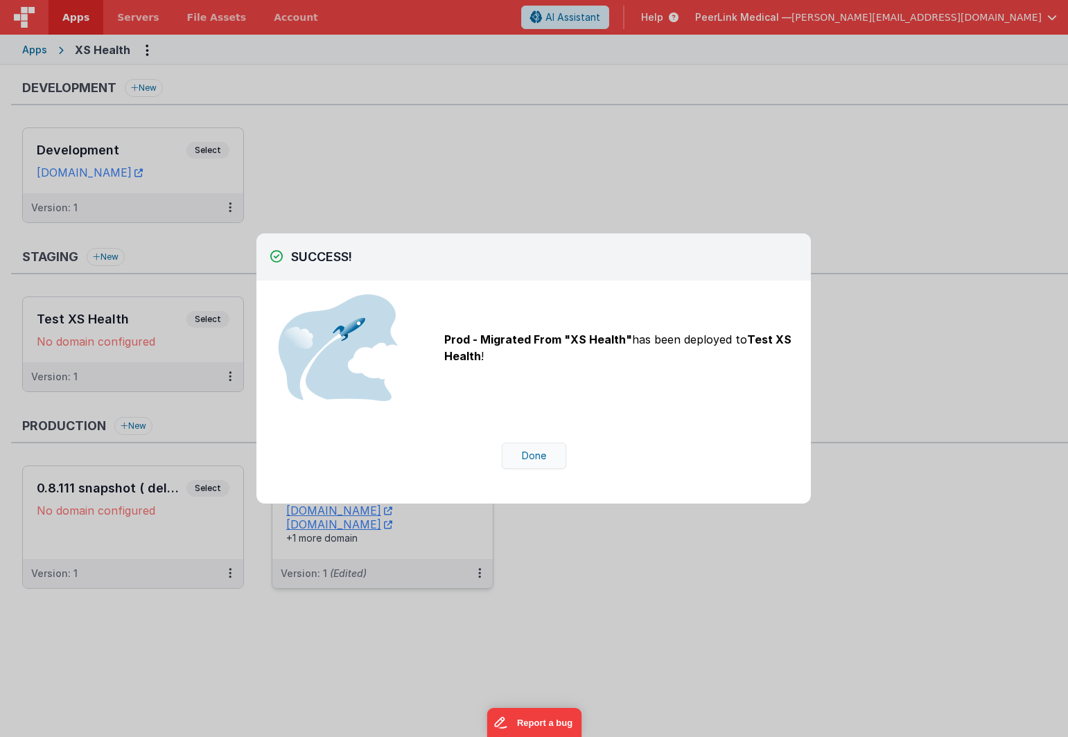
click at [531, 456] on button "Done" at bounding box center [534, 456] width 64 height 26
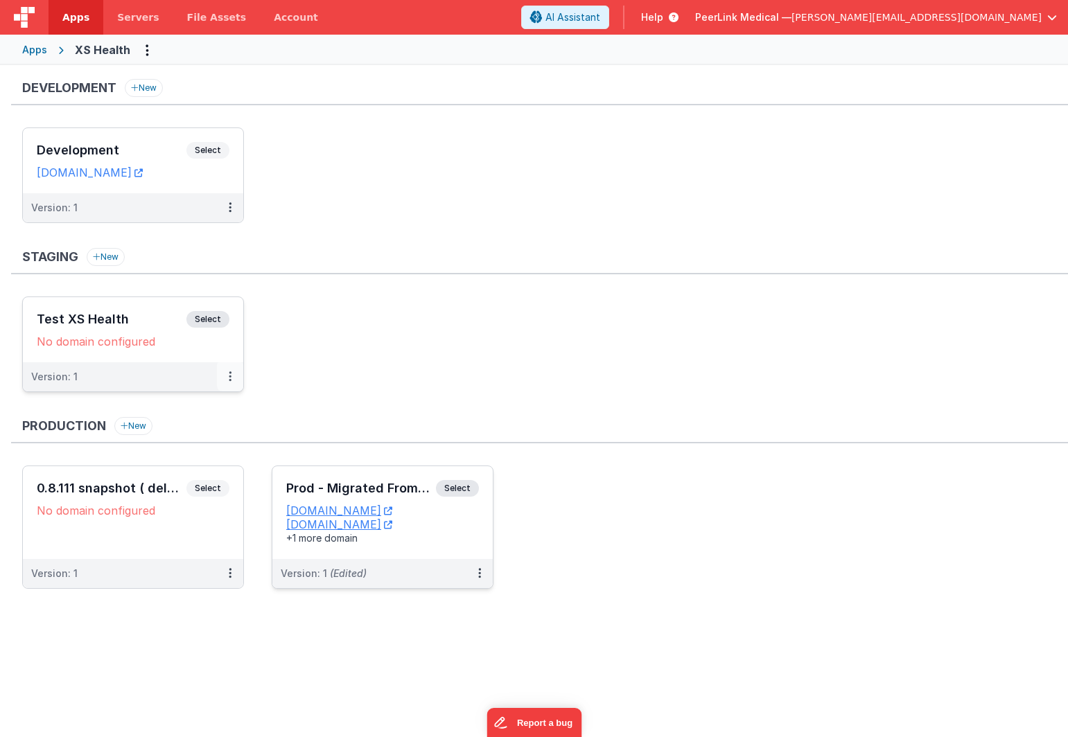
click at [229, 377] on icon at bounding box center [230, 376] width 3 height 1
click at [202, 411] on link "Edit" at bounding box center [182, 408] width 122 height 25
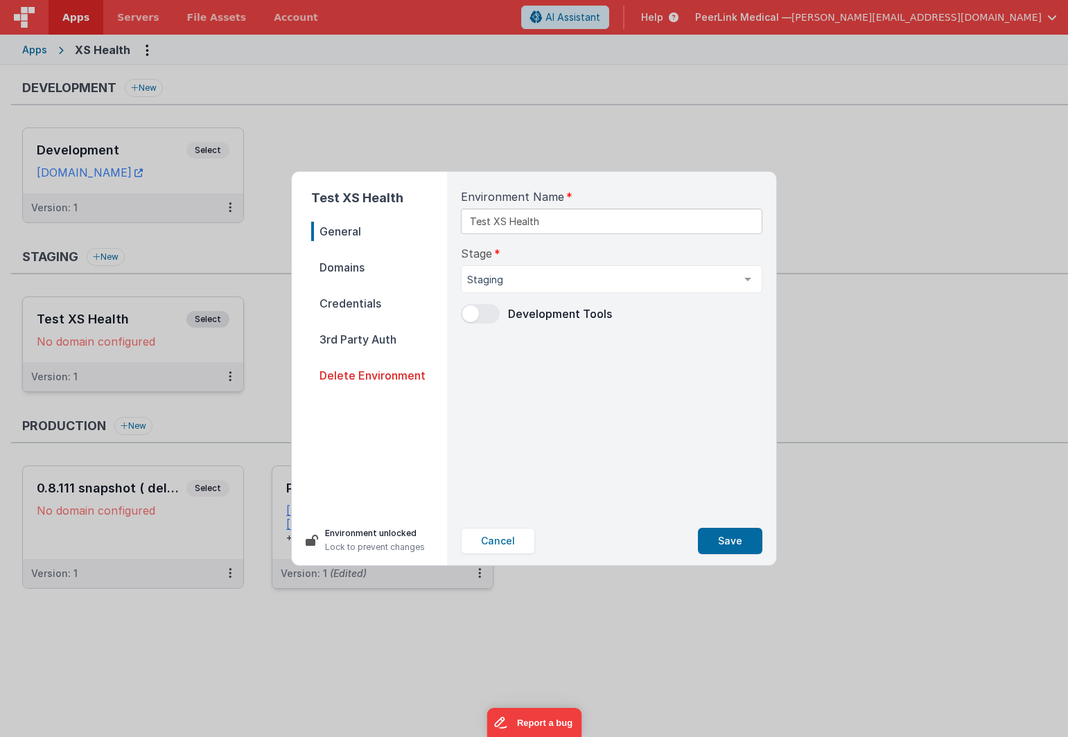
click at [353, 267] on span "Domains" at bounding box center [379, 267] width 136 height 19
select select "fmbetterforms.com"
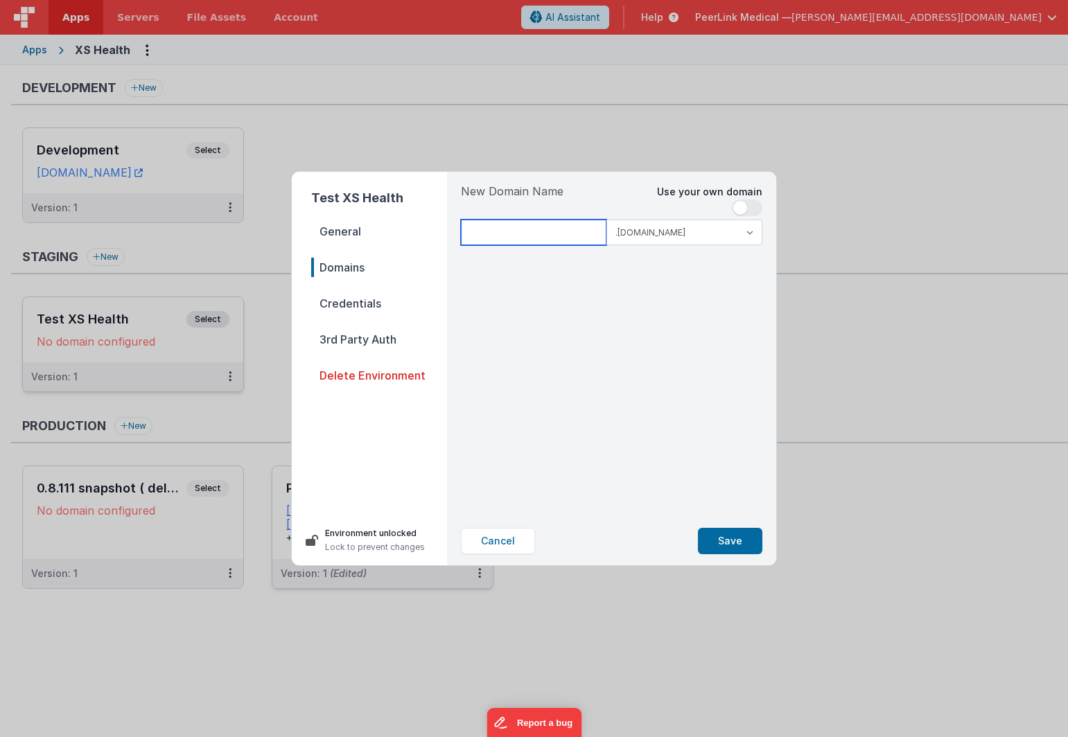
click at [568, 231] on input at bounding box center [534, 233] width 146 height 26
drag, startPoint x: 575, startPoint y: 262, endPoint x: 592, endPoint y: 327, distance: 67.2
click at [592, 327] on div "New Domain Name Use your own domain secretes .clientportal.cloud .fmbetterforms…" at bounding box center [612, 344] width 324 height 345
click at [577, 231] on input "secretes" at bounding box center [534, 233] width 146 height 26
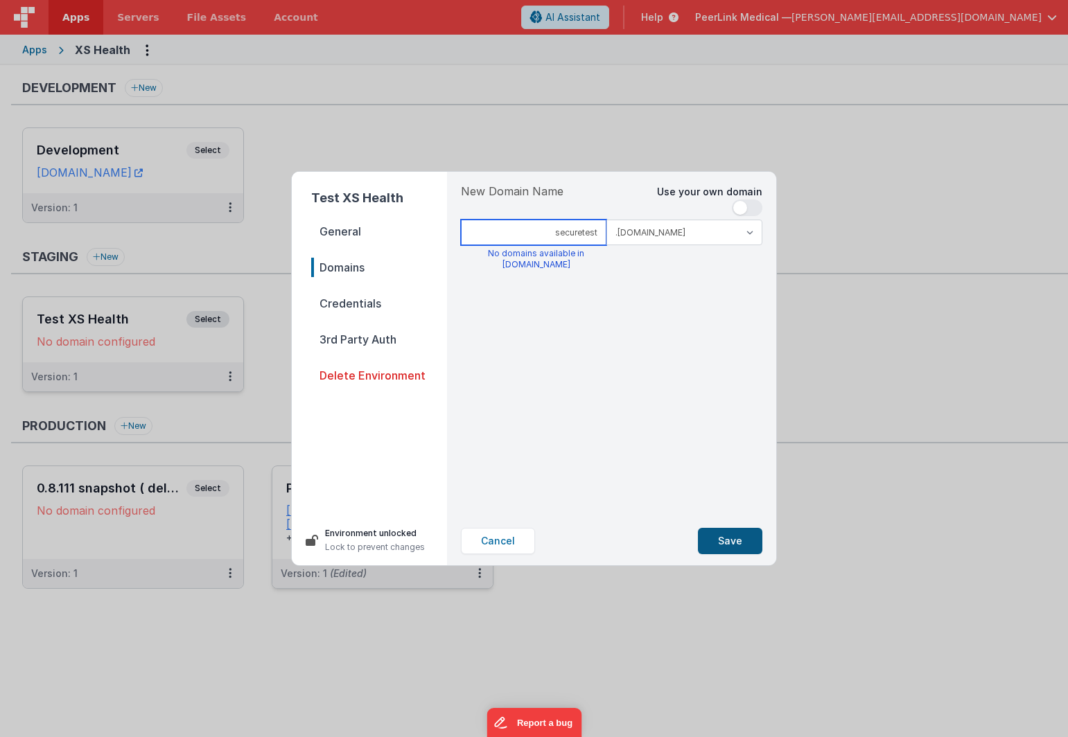
type input "securetest"
click at [726, 546] on button "Save" at bounding box center [730, 541] width 64 height 26
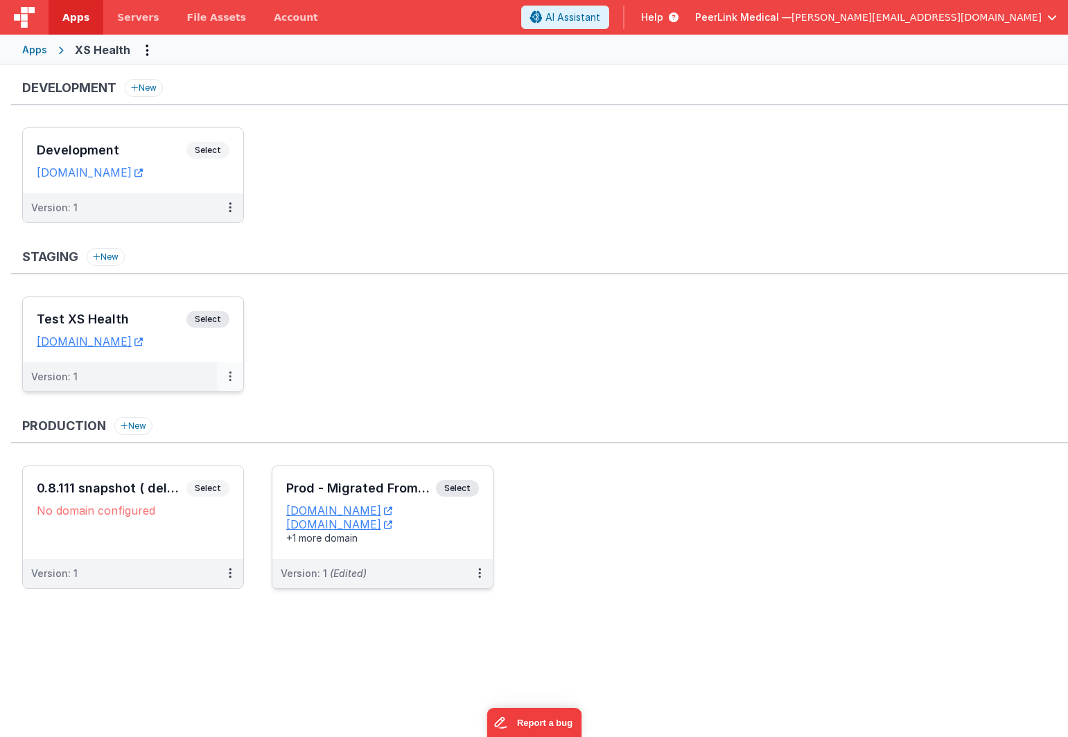
click at [229, 377] on icon at bounding box center [230, 376] width 3 height 1
click at [201, 408] on link "Edit" at bounding box center [182, 408] width 122 height 25
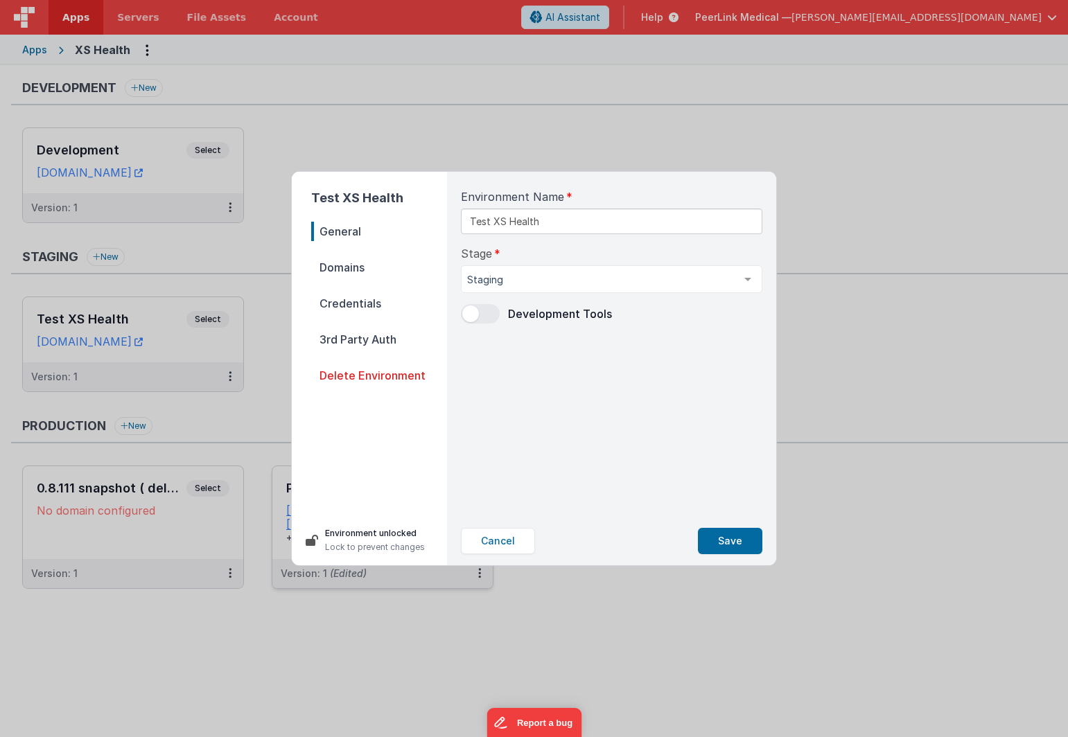
click at [357, 272] on span "Domains" at bounding box center [379, 267] width 136 height 19
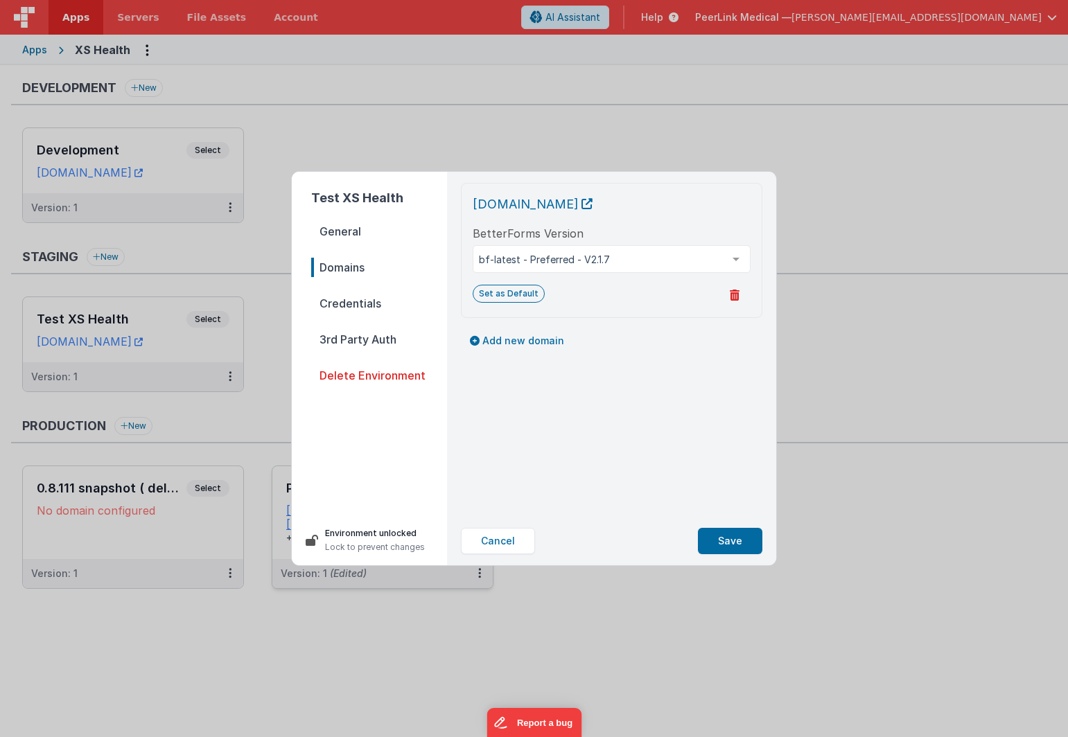
click at [353, 308] on span "Credentials" at bounding box center [379, 303] width 136 height 19
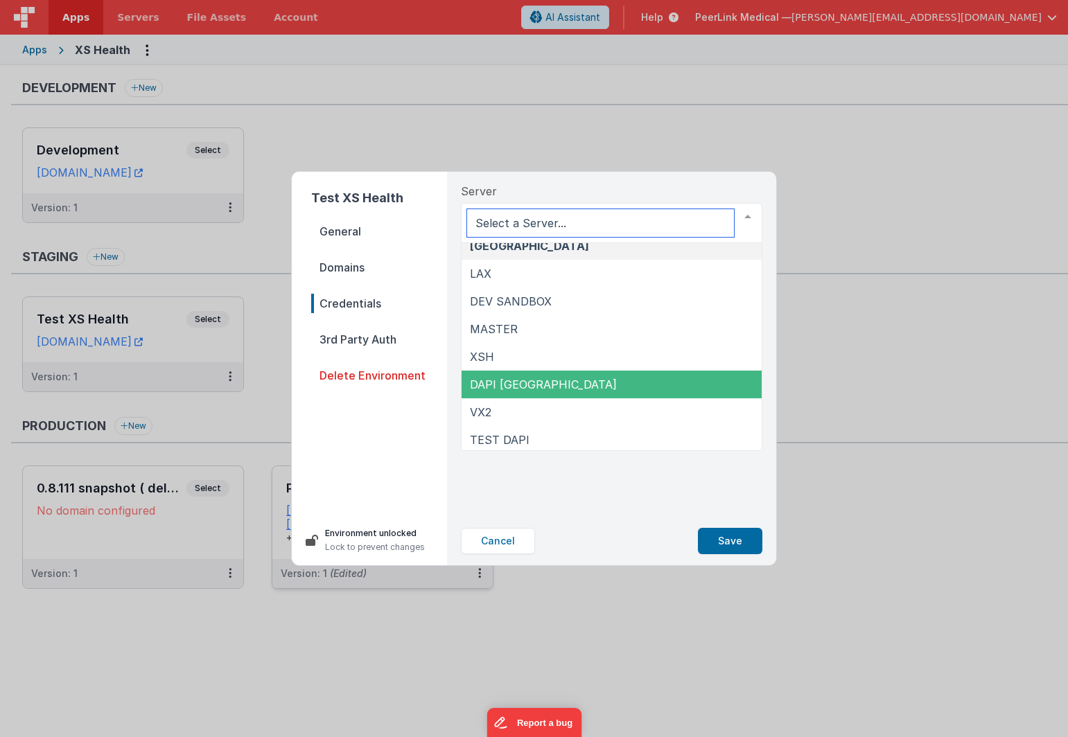
scroll to position [14, 0]
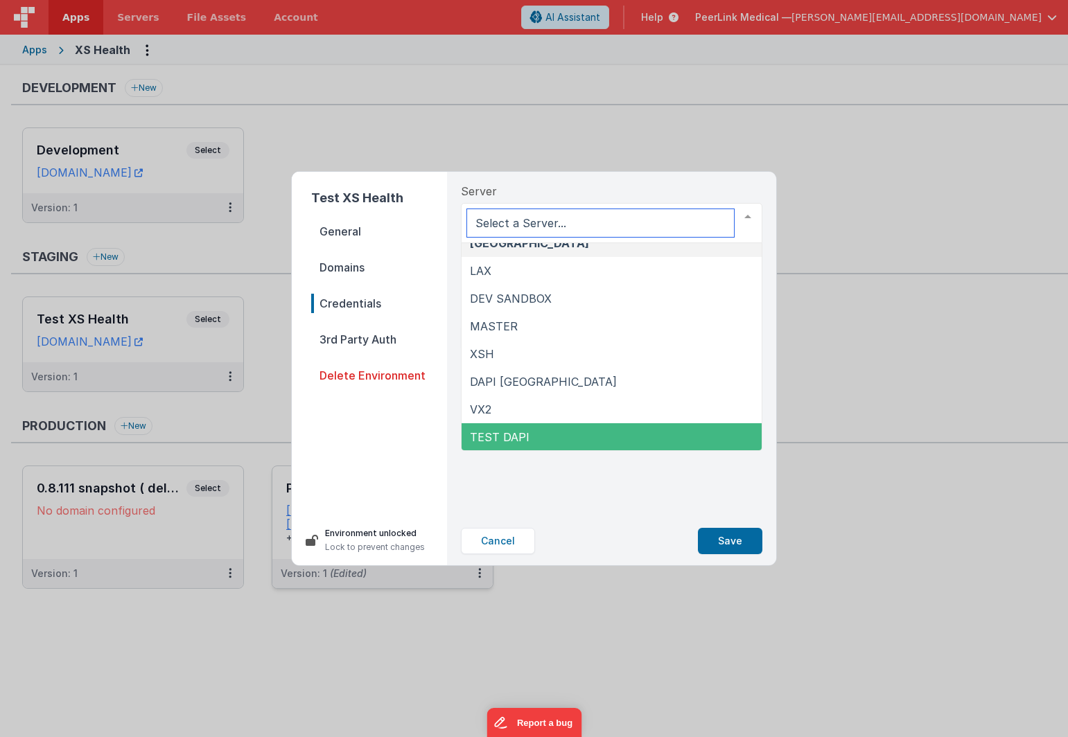
click at [539, 437] on span "TEST DAPI" at bounding box center [612, 437] width 300 height 28
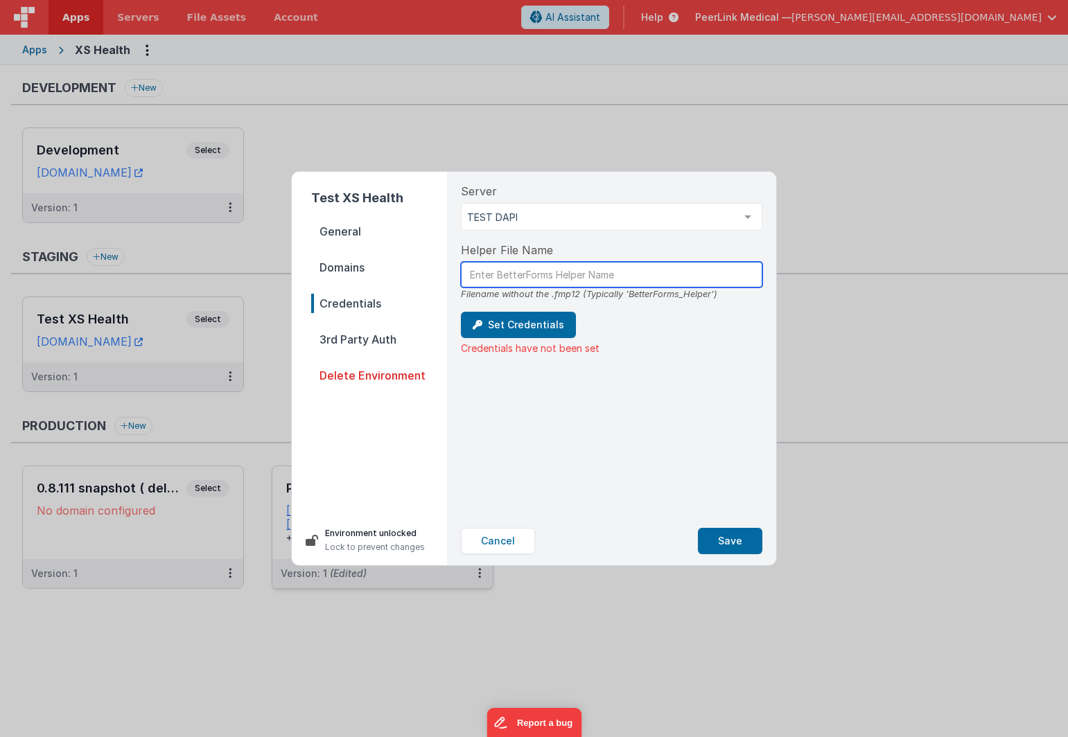
click at [522, 278] on input "text" at bounding box center [611, 275] width 301 height 26
paste input "BetterForms_Helper_XS"
type input "BetterForms_Helper_XS"
click at [527, 329] on button "Set Credentials" at bounding box center [518, 325] width 115 height 26
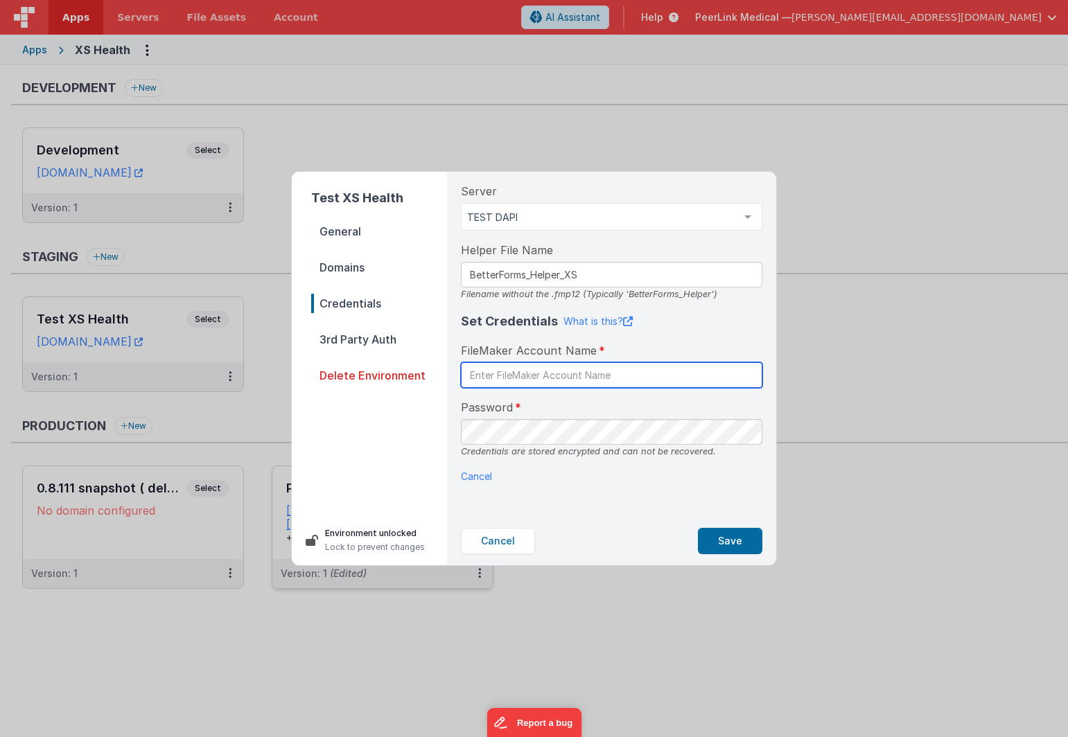
paste input "BetterForms"
type input "BetterForms"
click at [723, 542] on button "Save" at bounding box center [730, 541] width 64 height 26
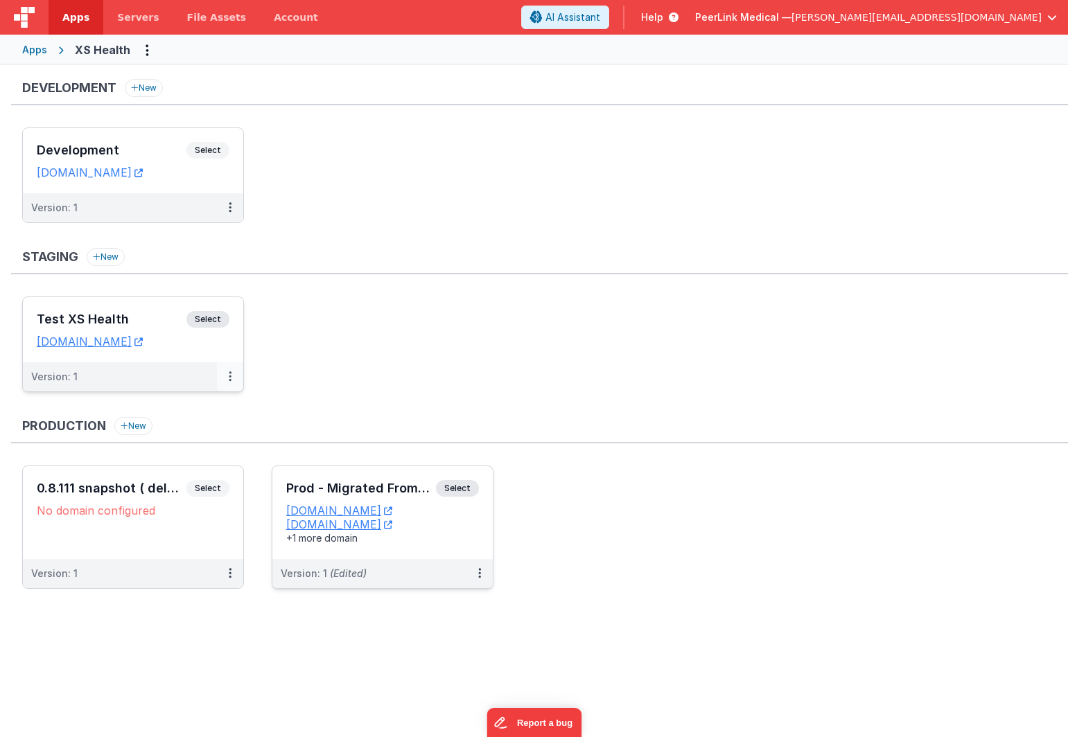
click at [229, 377] on icon at bounding box center [230, 376] width 3 height 1
click at [231, 377] on icon at bounding box center [230, 376] width 3 height 1
click at [205, 406] on link "Edit" at bounding box center [182, 408] width 122 height 25
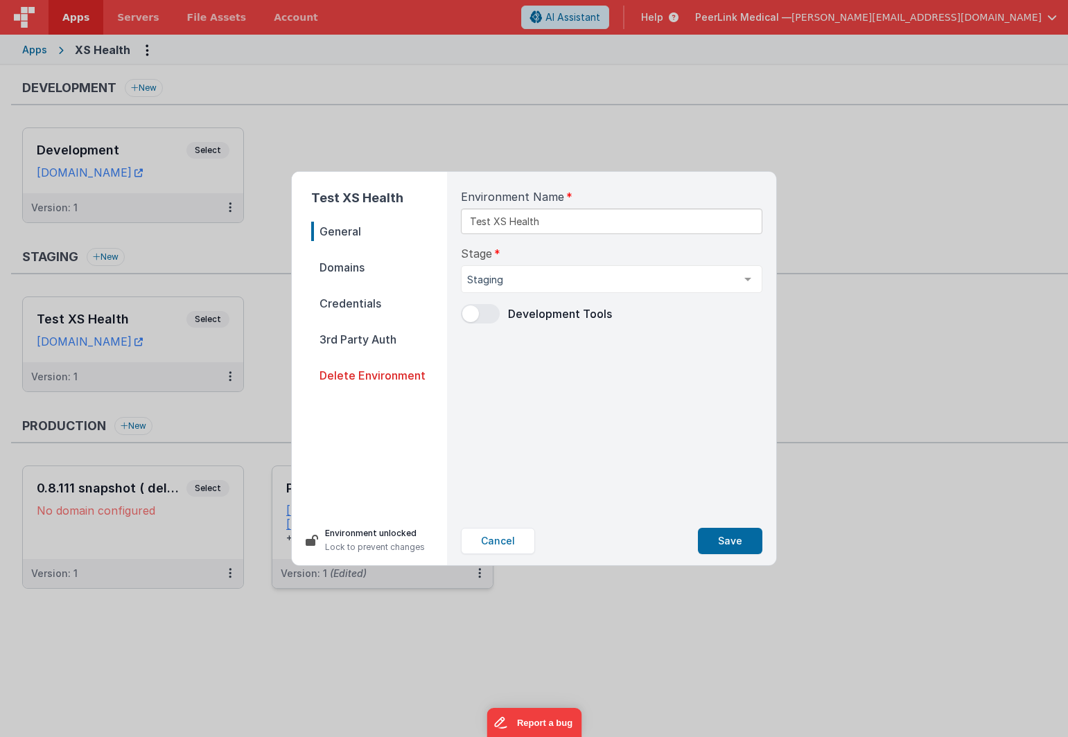
click at [344, 269] on span "Domains" at bounding box center [379, 267] width 136 height 19
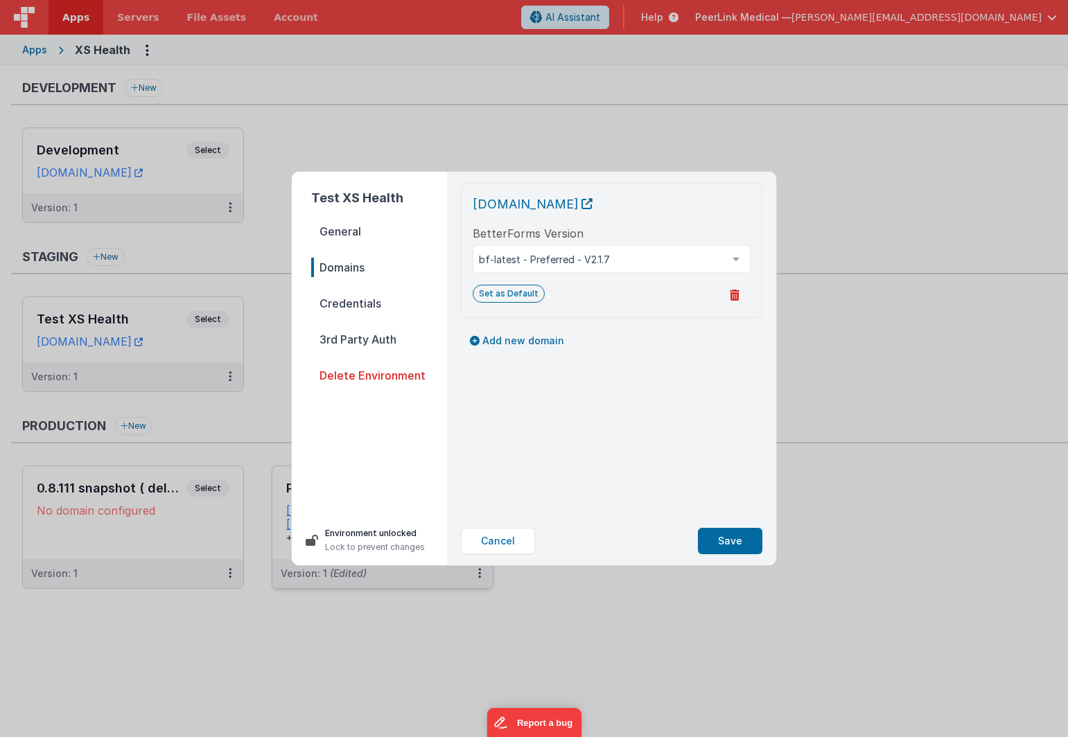
click at [347, 302] on span "Credentials" at bounding box center [379, 303] width 136 height 19
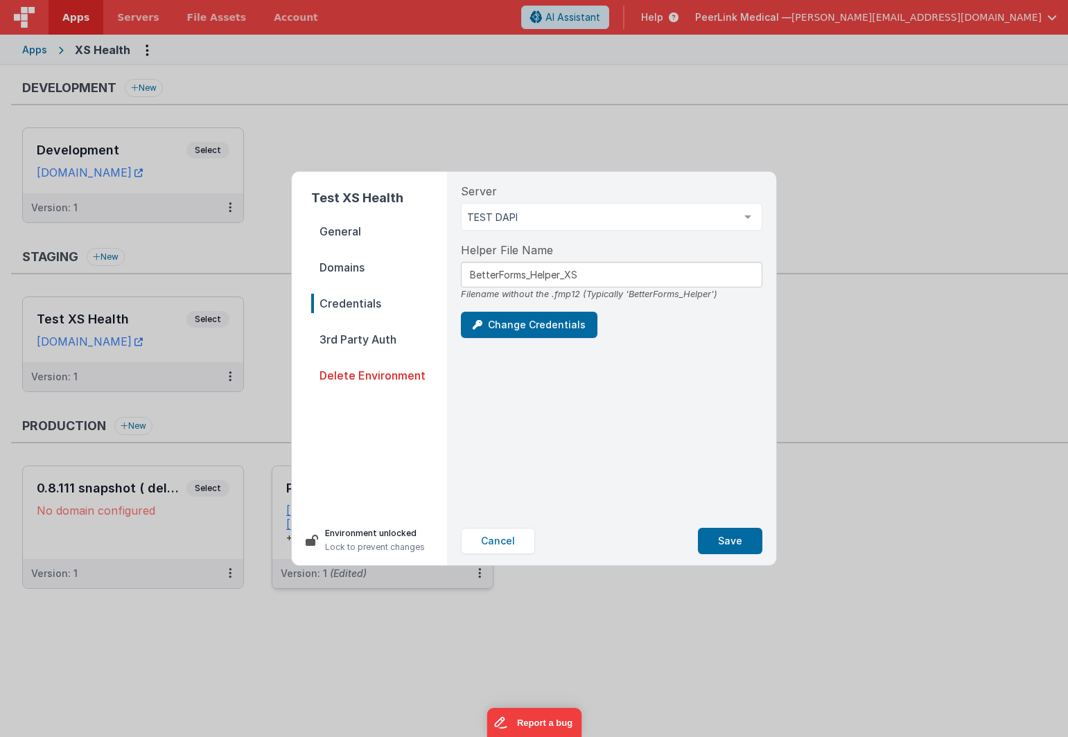
click at [351, 337] on span "3rd Party Auth" at bounding box center [379, 339] width 136 height 19
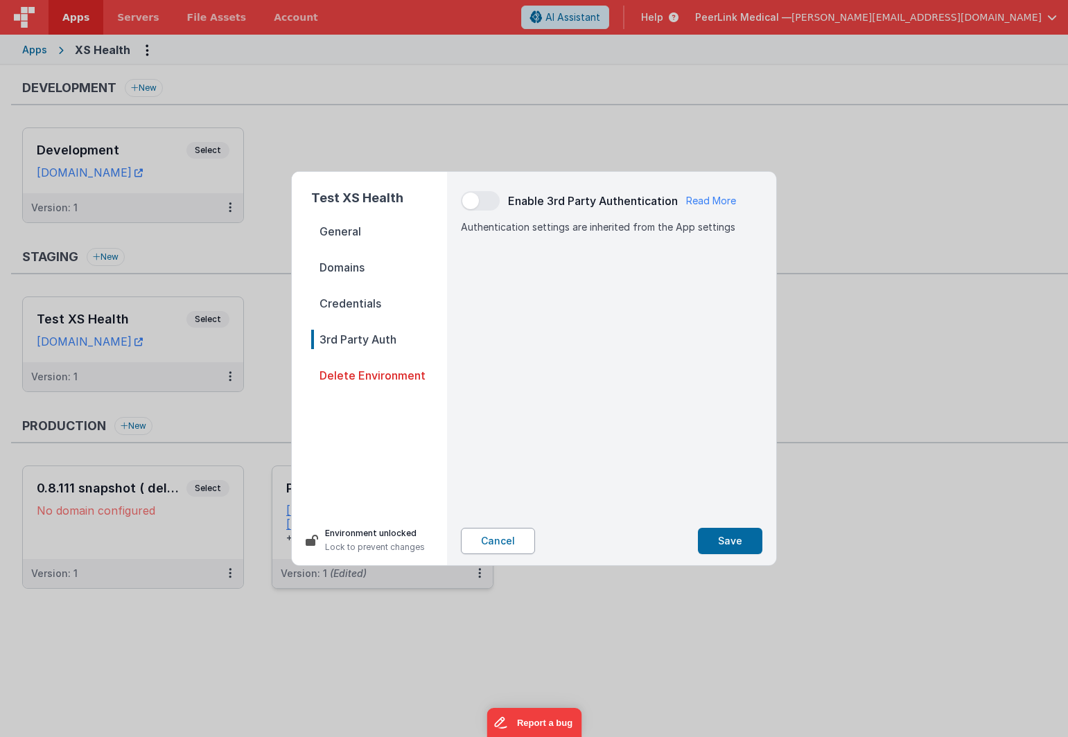
click at [505, 546] on button "Cancel" at bounding box center [498, 541] width 74 height 26
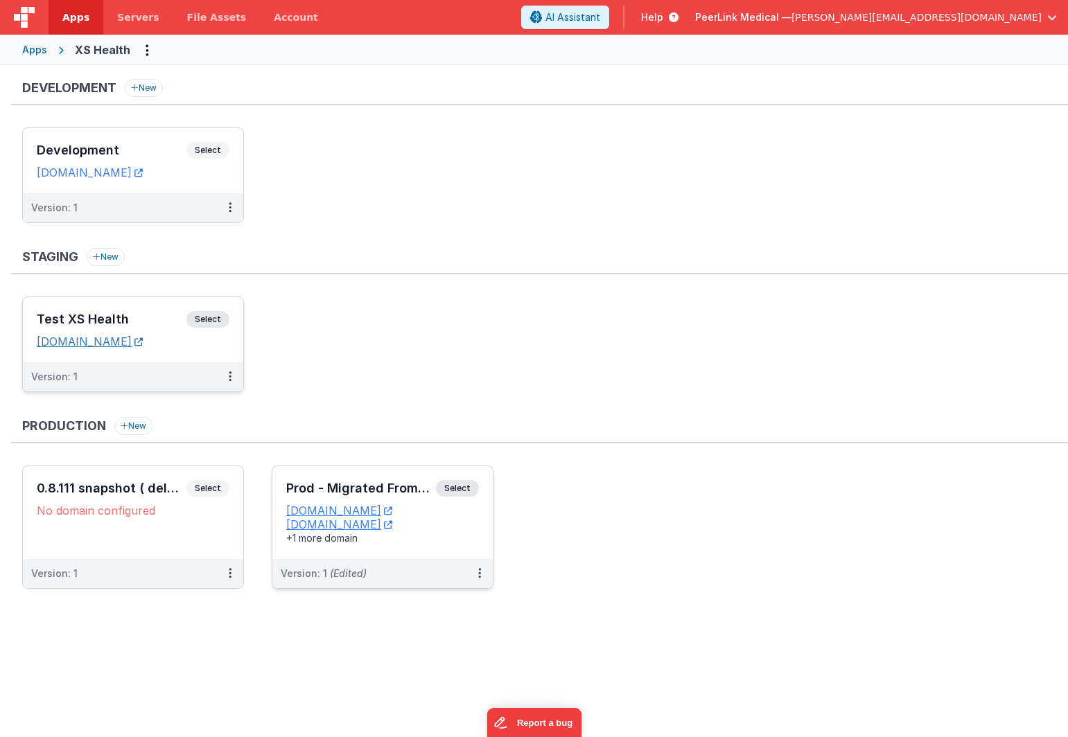
click at [143, 343] on link "securetest.fmbetterforms.com" at bounding box center [90, 342] width 106 height 14
click at [238, 382] on button at bounding box center [230, 376] width 26 height 29
click at [199, 410] on link "Edit" at bounding box center [182, 408] width 122 height 25
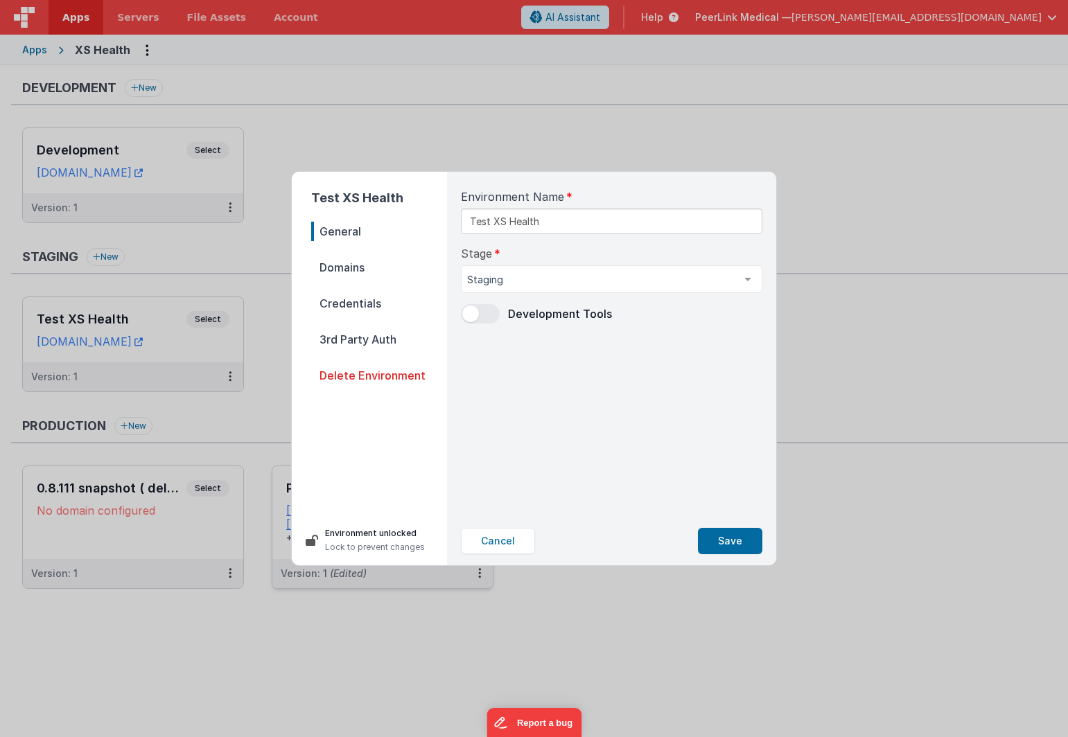
click at [373, 301] on span "Credentials" at bounding box center [379, 303] width 136 height 19
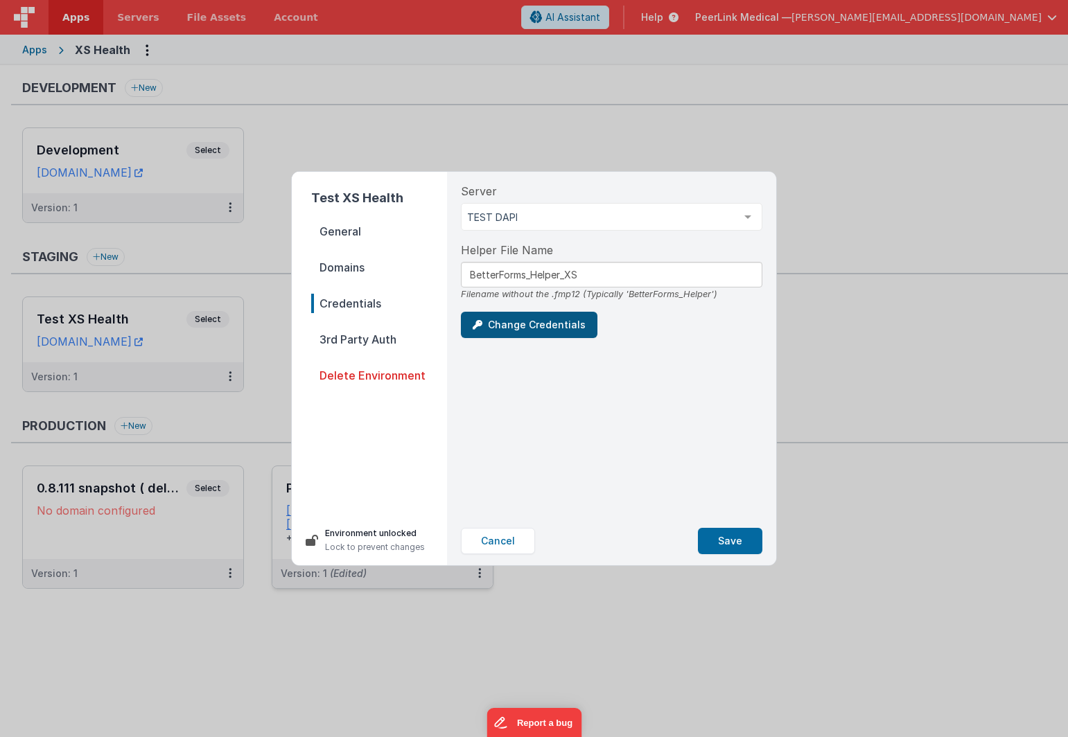
click at [539, 335] on button "Change Credentials" at bounding box center [529, 325] width 137 height 26
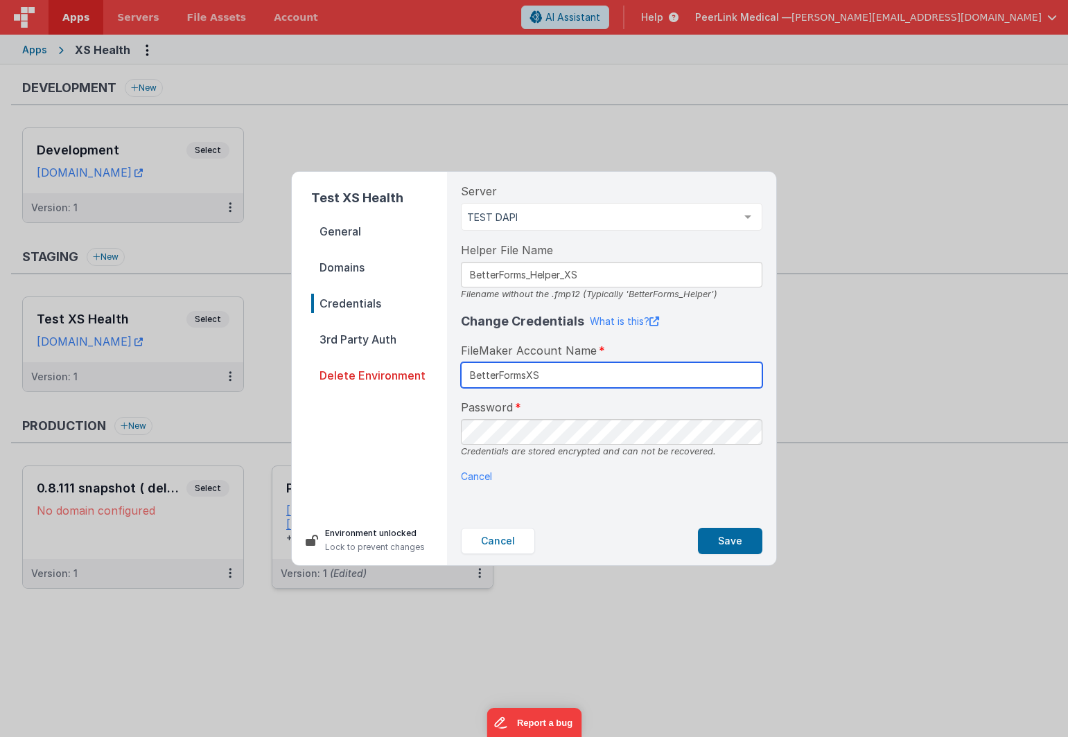
type input "BetterFormsXS"
click at [728, 550] on button "Save" at bounding box center [730, 541] width 64 height 26
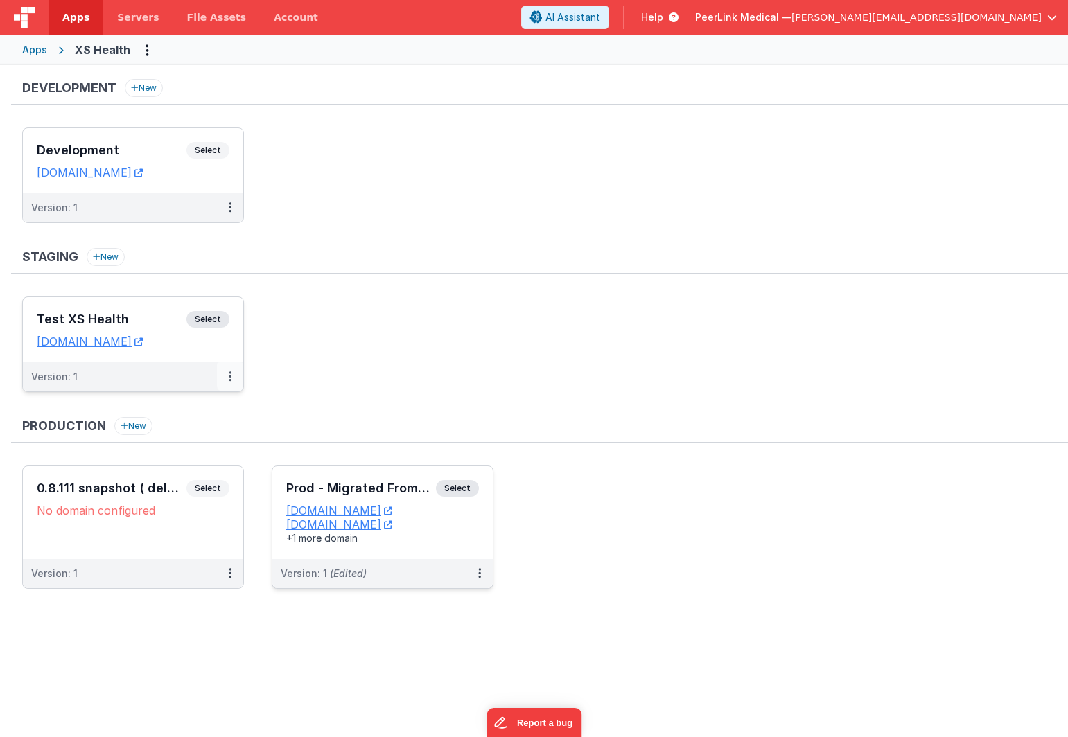
click at [229, 376] on icon at bounding box center [230, 376] width 3 height 1
click at [207, 405] on link "Edit" at bounding box center [182, 408] width 122 height 25
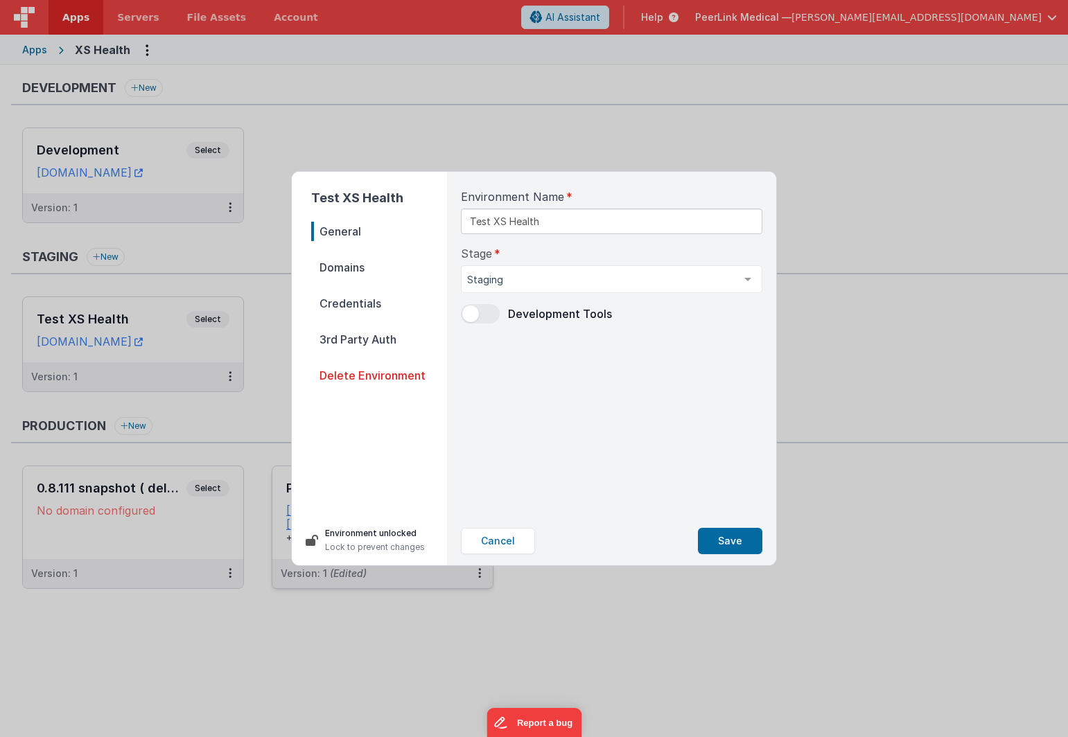
click at [360, 300] on span "Credentials" at bounding box center [379, 303] width 136 height 19
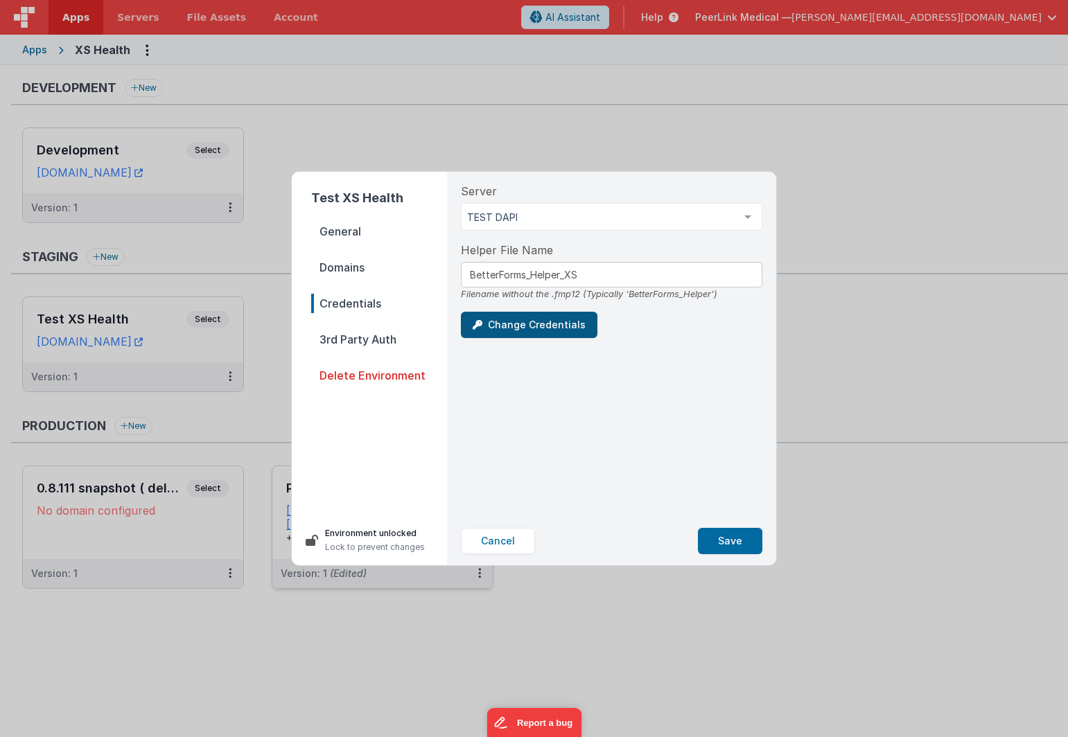
click at [532, 322] on button "Change Credentials" at bounding box center [529, 325] width 137 height 26
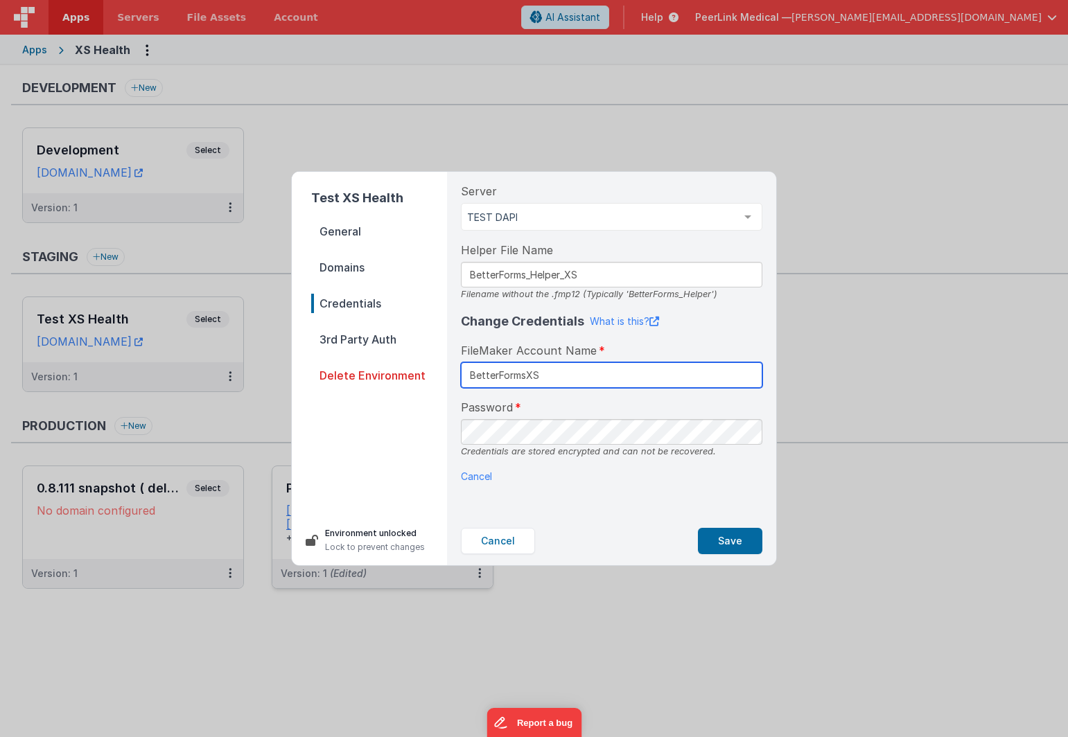
type input "BetterFormsXS"
click at [726, 547] on button "Save" at bounding box center [730, 541] width 64 height 26
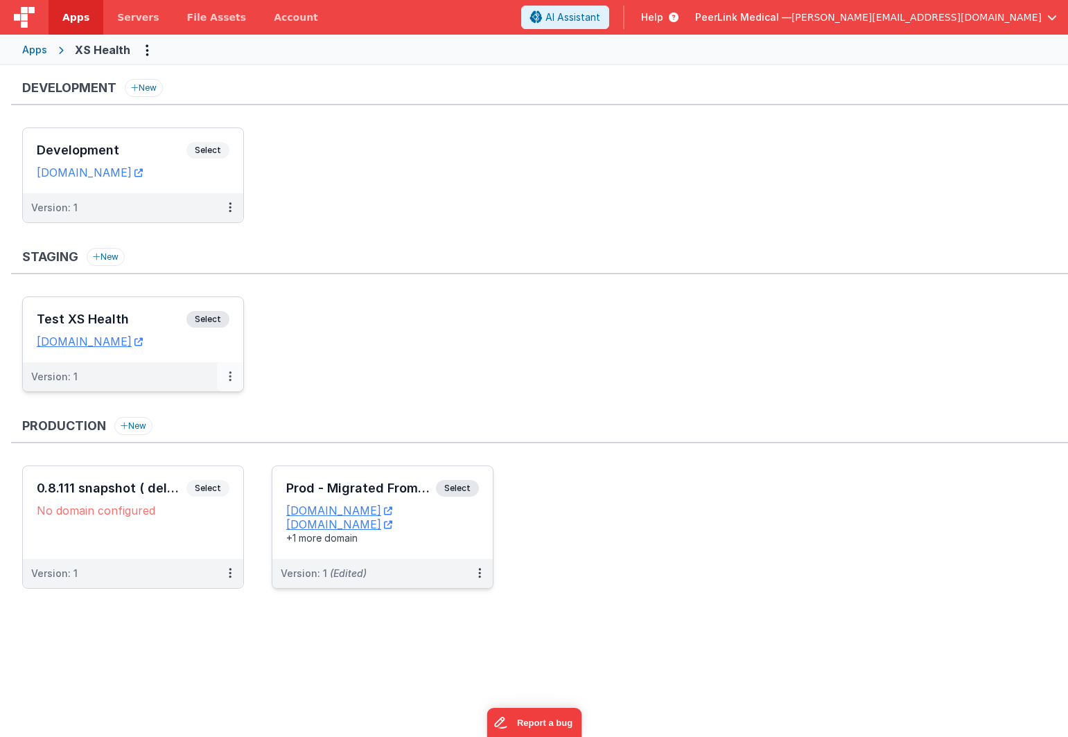
click at [229, 377] on icon at bounding box center [230, 376] width 3 height 1
click at [204, 405] on link "Edit" at bounding box center [182, 408] width 122 height 25
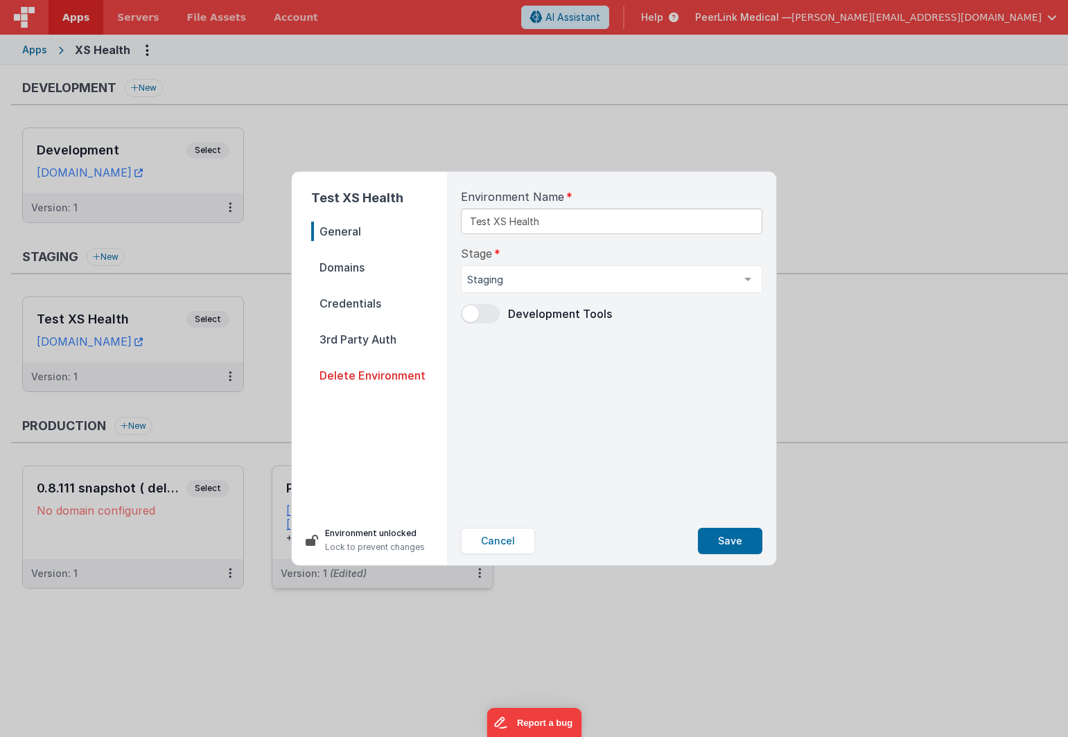
click at [381, 270] on span "Domains" at bounding box center [379, 267] width 136 height 19
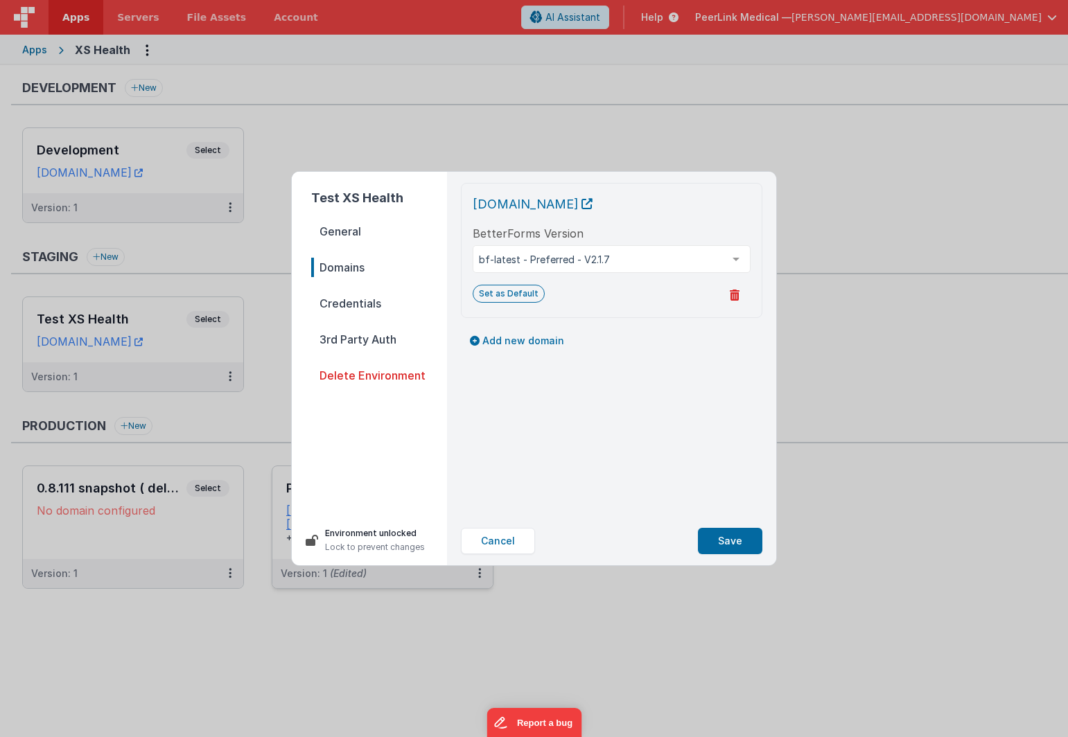
click at [364, 313] on span "Credentials" at bounding box center [379, 303] width 136 height 19
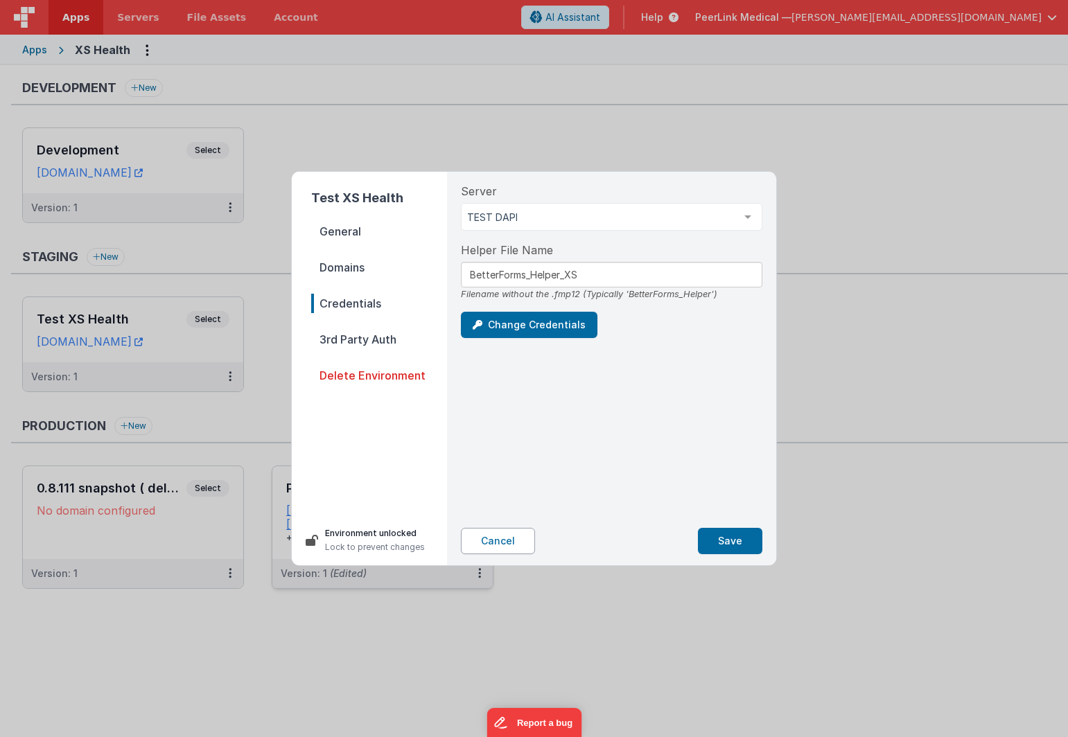
click at [496, 547] on button "Cancel" at bounding box center [498, 541] width 74 height 26
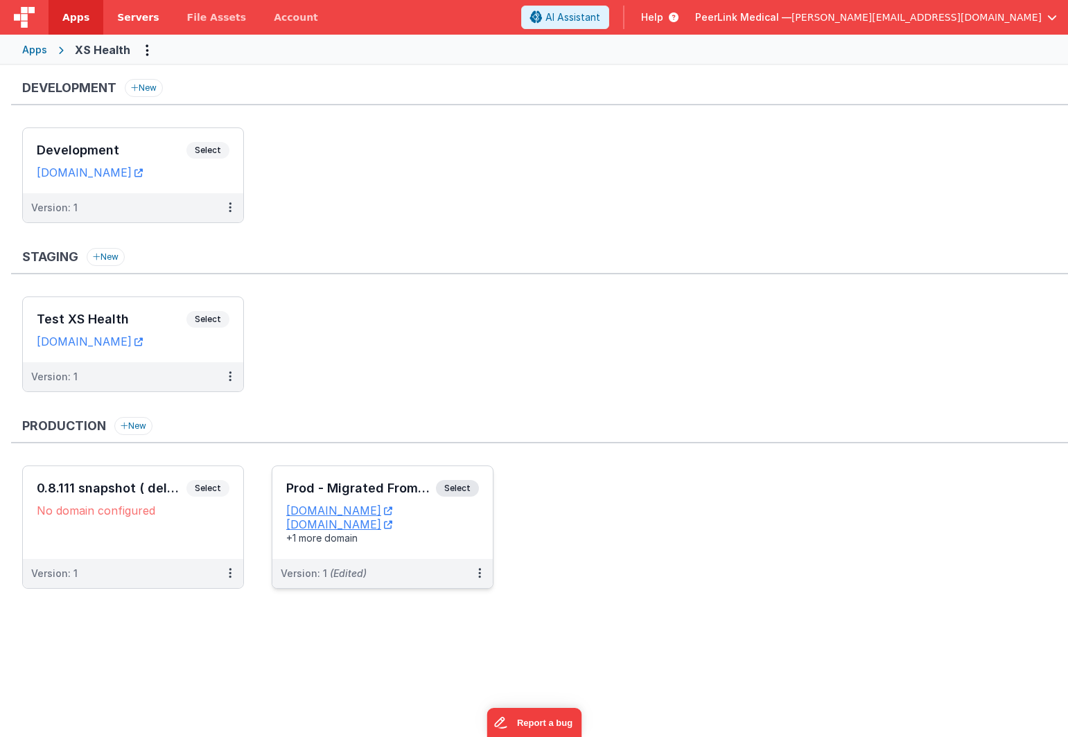
click at [137, 20] on span "Servers" at bounding box center [138, 17] width 42 height 14
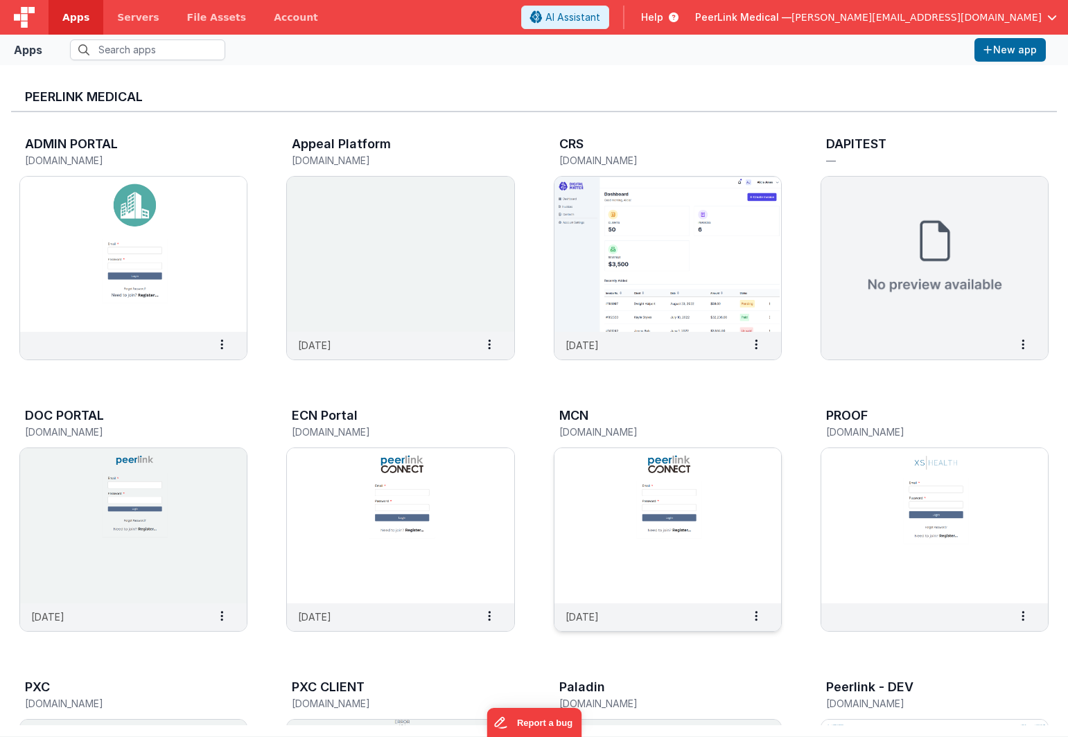
click at [633, 479] on img at bounding box center [667, 525] width 227 height 155
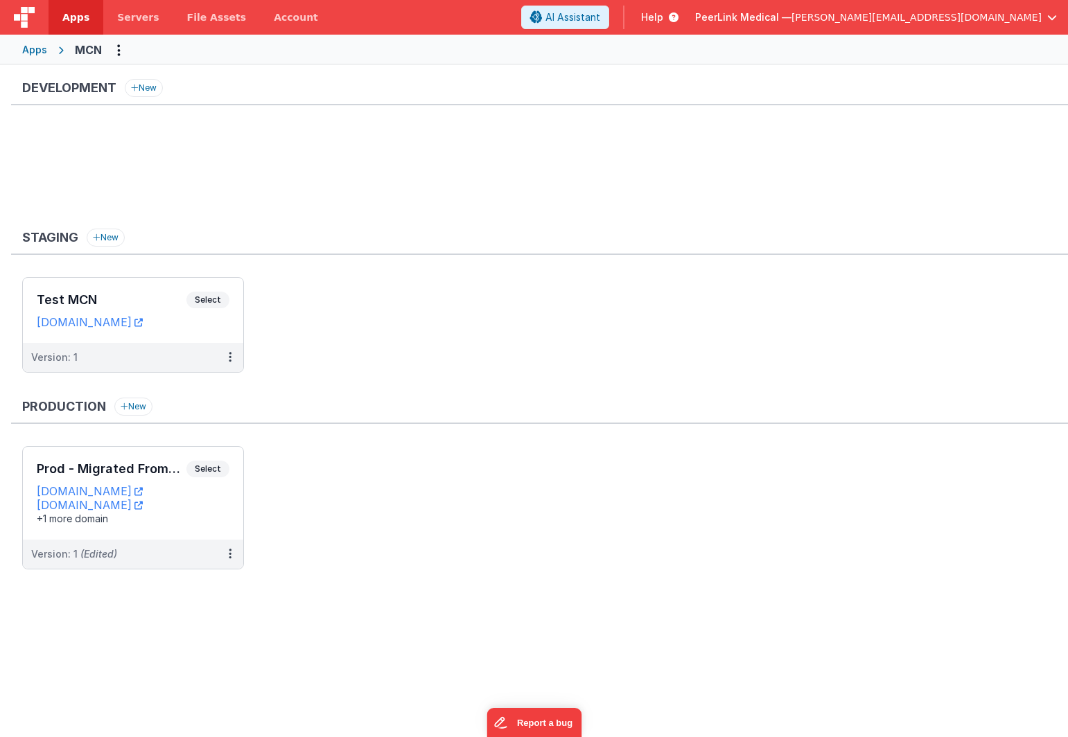
click at [35, 51] on div "Apps" at bounding box center [34, 50] width 25 height 14
